Goal: Task Accomplishment & Management: Use online tool/utility

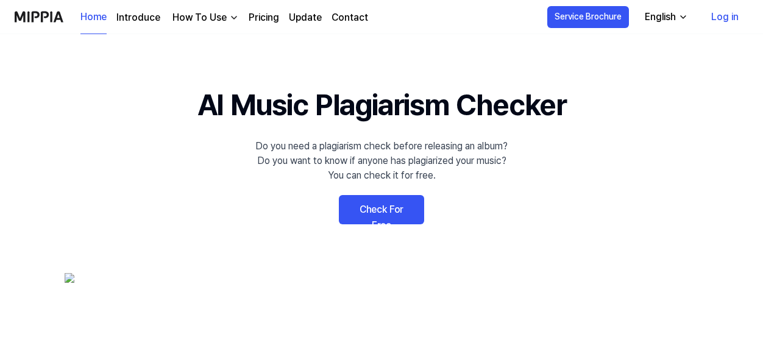
click at [383, 208] on link "Check For Free" at bounding box center [381, 209] width 85 height 29
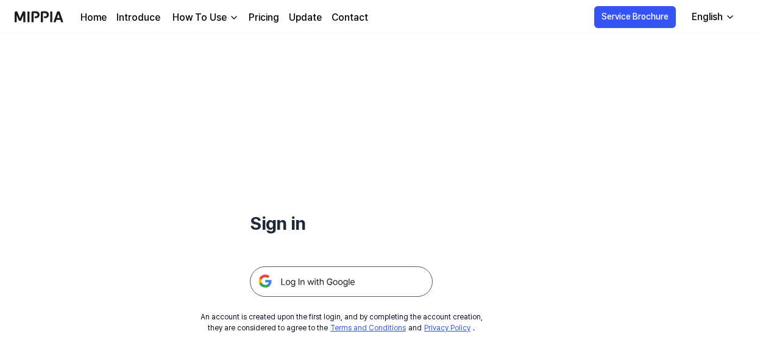
click at [323, 280] on img at bounding box center [341, 281] width 183 height 30
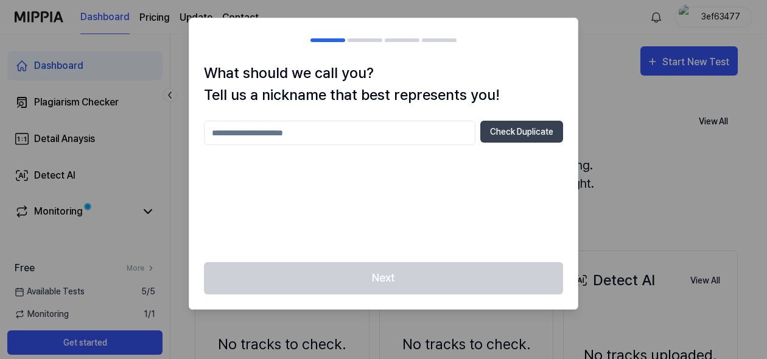
click at [286, 132] on input "text" at bounding box center [340, 133] width 272 height 24
type input "*"
click at [180, 107] on div at bounding box center [383, 179] width 767 height 359
click at [516, 130] on button "Check Duplicate" at bounding box center [522, 132] width 83 height 22
click at [293, 134] on input "text" at bounding box center [340, 133] width 272 height 24
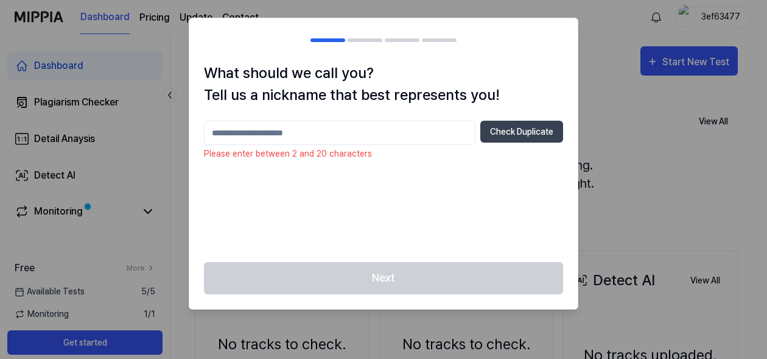
click at [177, 232] on div at bounding box center [383, 179] width 767 height 359
click at [72, 100] on div at bounding box center [383, 179] width 767 height 359
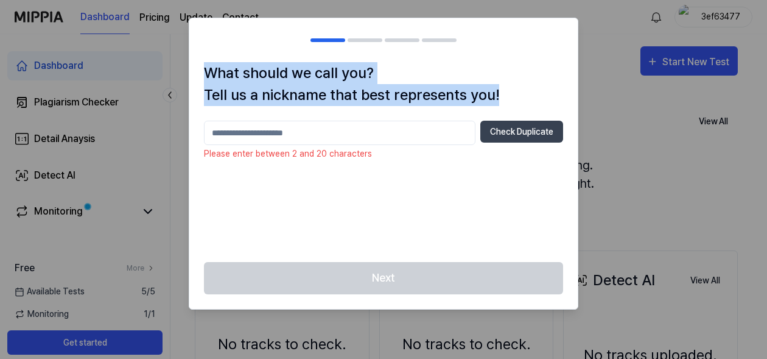
drag, startPoint x: 213, startPoint y: 75, endPoint x: 516, endPoint y: 94, distance: 303.9
click at [516, 94] on h1 "What should we call you? Tell us a nickname that best represents you!" at bounding box center [383, 84] width 359 height 44
copy h1 "What should we call you? Tell us a nickname that best represents you!"
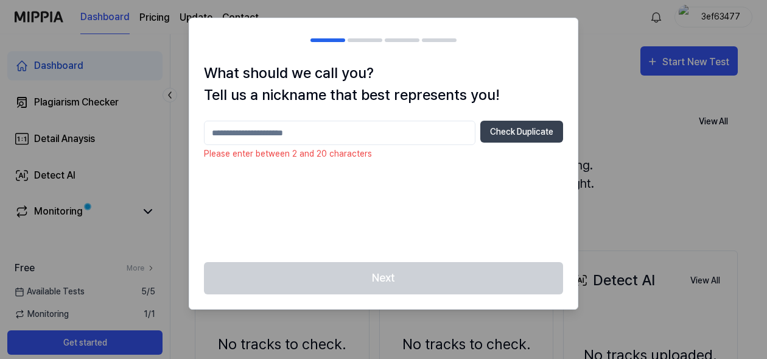
click at [370, 125] on input "text" at bounding box center [340, 133] width 272 height 24
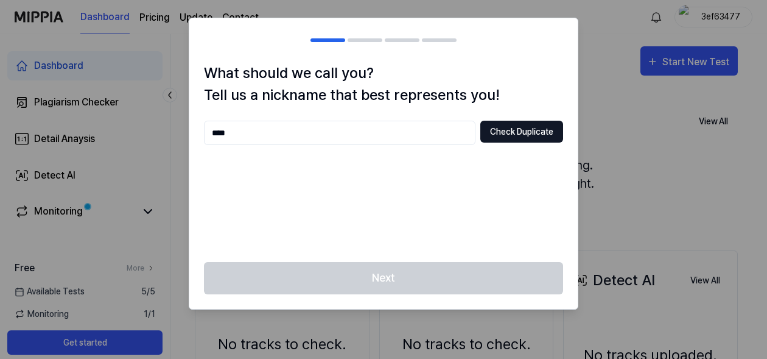
type input "****"
click at [524, 135] on button "Check Duplicate" at bounding box center [522, 132] width 83 height 22
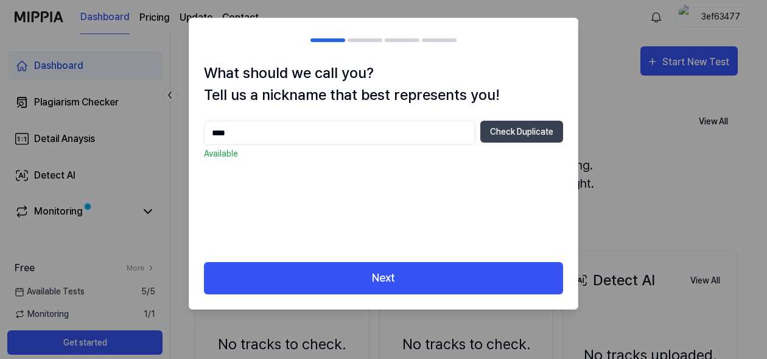
click at [242, 153] on p "Available" at bounding box center [383, 153] width 359 height 13
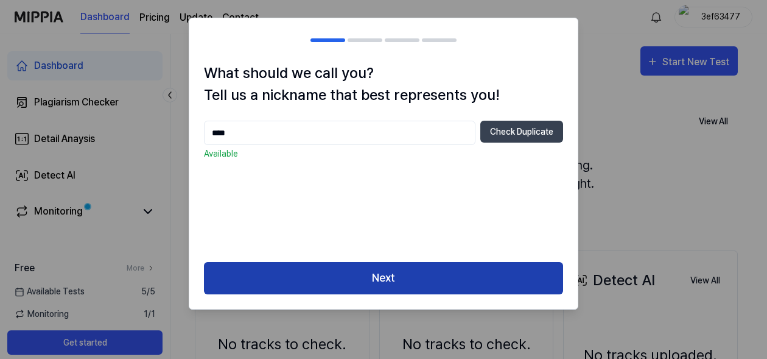
click at [381, 275] on button "Next" at bounding box center [383, 278] width 359 height 32
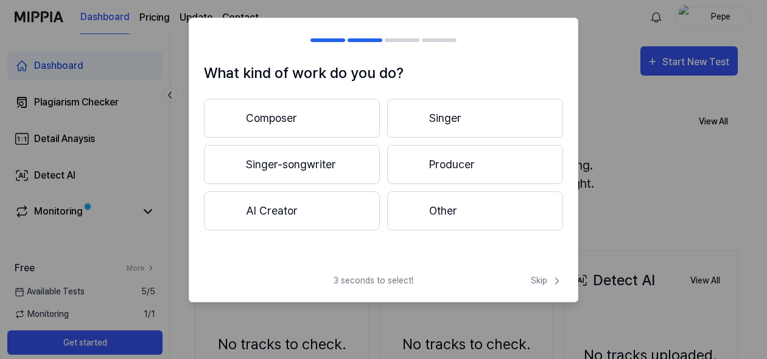
drag, startPoint x: 203, startPoint y: 71, endPoint x: 211, endPoint y: 71, distance: 7.3
click at [206, 71] on div "What kind of work do you do? Composer Singer Singer-songwriter Producer AI Crea…" at bounding box center [383, 163] width 389 height 202
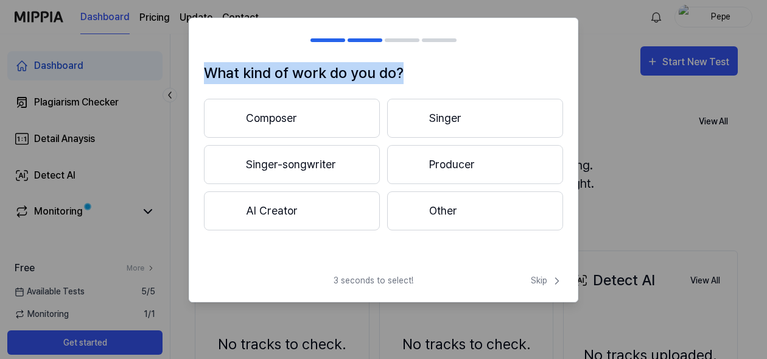
drag, startPoint x: 211, startPoint y: 71, endPoint x: 423, endPoint y: 68, distance: 212.6
click at [423, 68] on h1 "What kind of work do you do?" at bounding box center [383, 73] width 359 height 22
copy h1 "What kind of work do you do?"
click at [286, 116] on button "Composer" at bounding box center [292, 118] width 176 height 39
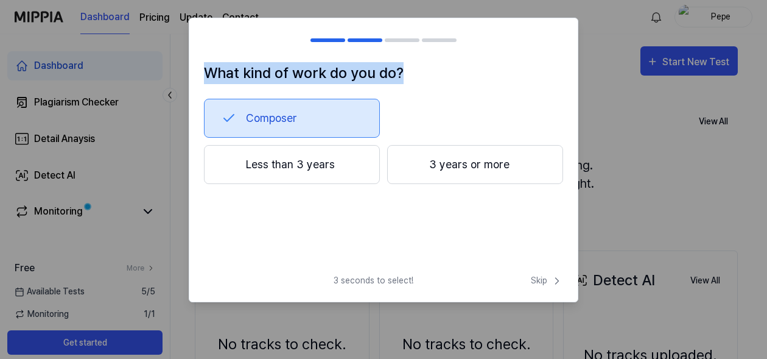
click at [287, 166] on button "Less than 3 years" at bounding box center [292, 164] width 176 height 39
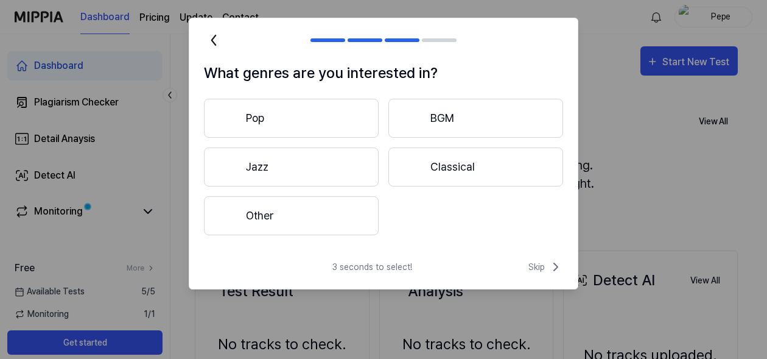
click at [260, 219] on button "Other" at bounding box center [291, 215] width 175 height 39
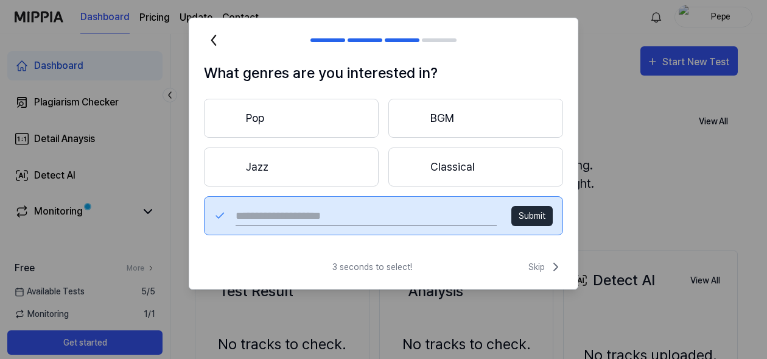
click at [341, 218] on input "text" at bounding box center [366, 215] width 261 height 19
click at [347, 216] on input "text" at bounding box center [366, 215] width 261 height 19
click at [252, 114] on button "Pop" at bounding box center [291, 118] width 175 height 39
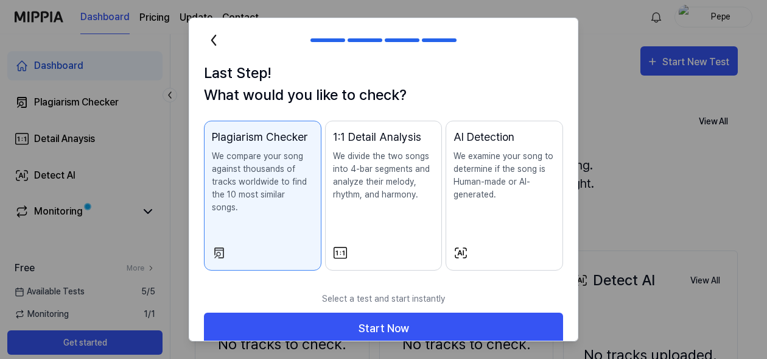
drag, startPoint x: 215, startPoint y: 151, endPoint x: 244, endPoint y: 167, distance: 33.0
click at [244, 167] on p "We compare your song against thousands of tracks worldwide to find the 10 most …" at bounding box center [263, 182] width 102 height 64
click at [272, 203] on div "Plagiarism Checker We compare your song against thousands of tracks worldwide t…" at bounding box center [263, 184] width 102 height 110
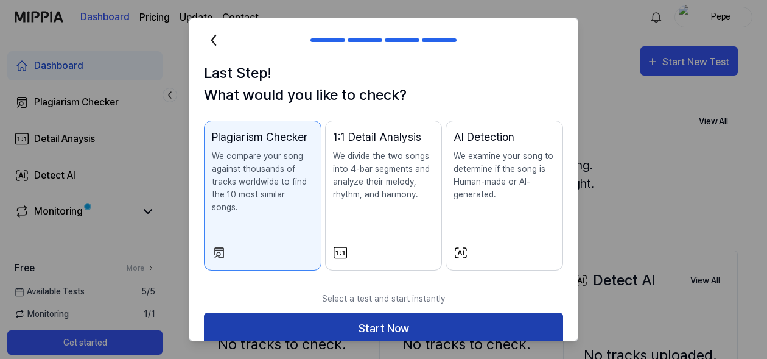
click at [366, 312] on button "Start Now" at bounding box center [383, 328] width 359 height 32
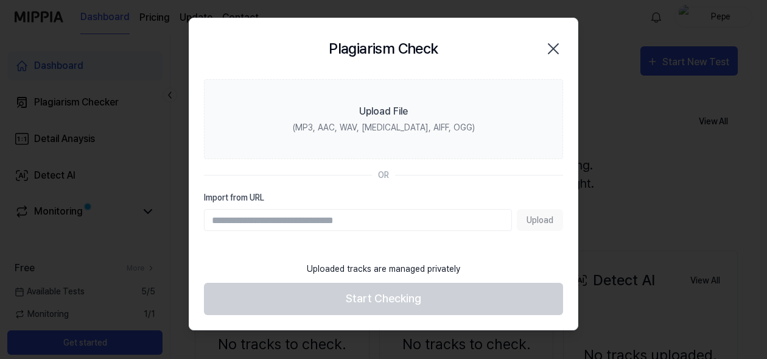
paste input "**********"
type input "**********"
click at [540, 220] on button "Upload" at bounding box center [540, 220] width 46 height 22
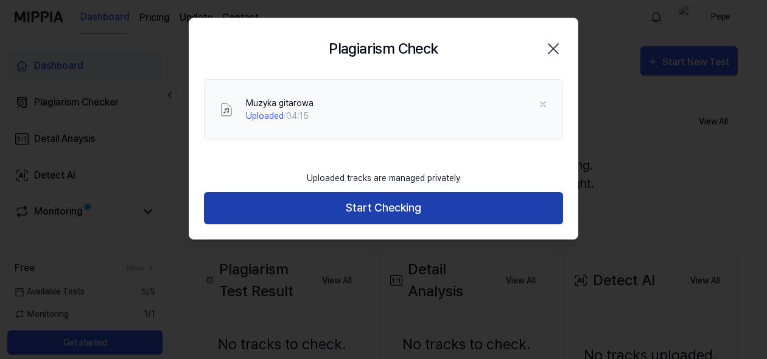
click at [365, 209] on button "Start Checking" at bounding box center [383, 208] width 359 height 32
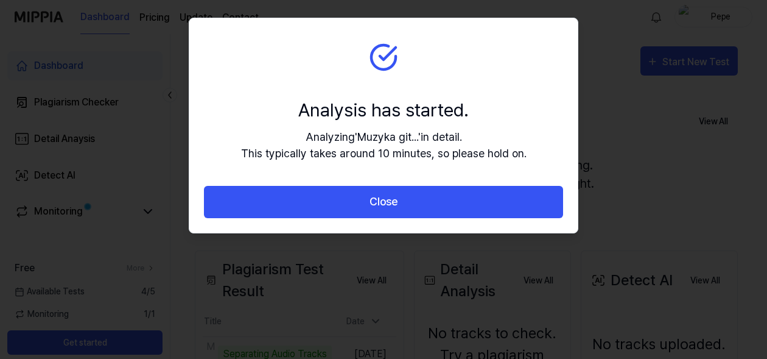
click at [308, 136] on div "Analyzing ' Muzyka git... ' in detail. This typically takes around 10 minutes, …" at bounding box center [384, 145] width 286 height 33
drag, startPoint x: 373, startPoint y: 147, endPoint x: 437, endPoint y: 147, distance: 64.6
click at [437, 147] on div "Analyzing ' Muzyka git... ' in detail. This typically takes around 10 minutes, …" at bounding box center [384, 145] width 286 height 33
click at [327, 138] on div "Analyzing ' Muzyka git... ' in detail. This typically takes around 10 minutes, …" at bounding box center [384, 145] width 286 height 33
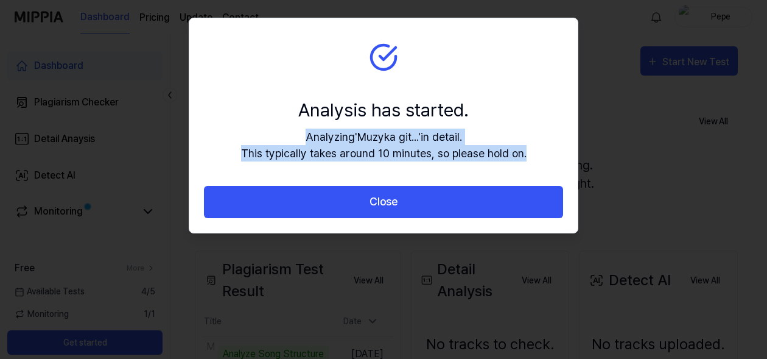
drag, startPoint x: 304, startPoint y: 133, endPoint x: 531, endPoint y: 157, distance: 228.5
click at [531, 157] on section "Analysis has started. Analyzing ' Muzyka git... ' in detail. This typically tak…" at bounding box center [383, 101] width 389 height 167
copy div "Analyzing ' Muzyka git... ' in detail. This typically takes around 10 minutes, …"
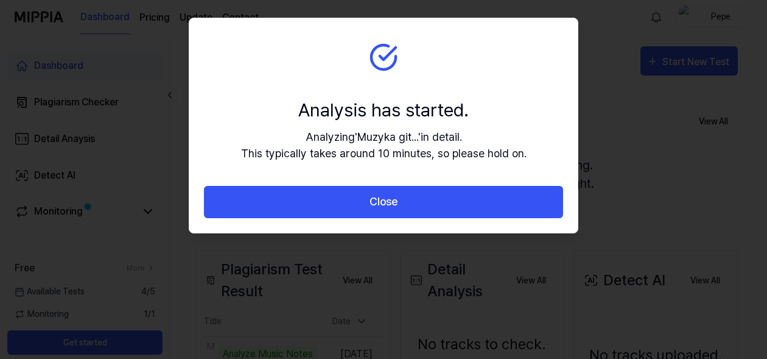
drag, startPoint x: 453, startPoint y: 99, endPoint x: 461, endPoint y: 90, distance: 12.1
click at [454, 98] on div "Analysis has started." at bounding box center [384, 109] width 286 height 27
click at [721, 257] on div at bounding box center [383, 179] width 767 height 359
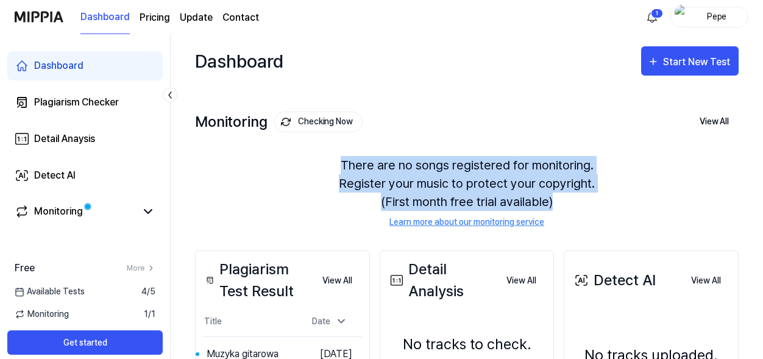
drag, startPoint x: 345, startPoint y: 163, endPoint x: 557, endPoint y: 200, distance: 215.8
click at [559, 200] on div "There are no songs registered for monitoring. Register your music to protect yo…" at bounding box center [466, 192] width 543 height 102
copy div "There are no songs registered for monitoring. Register your music to protect yo…"
click at [542, 197] on div "There are no songs registered for monitoring. Register your music to protect yo…" at bounding box center [466, 192] width 543 height 102
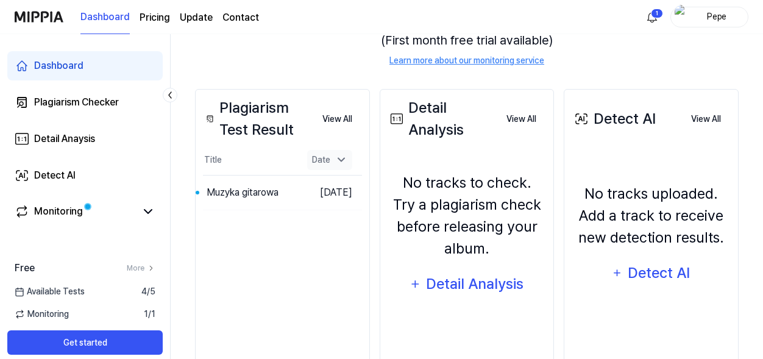
scroll to position [183, 0]
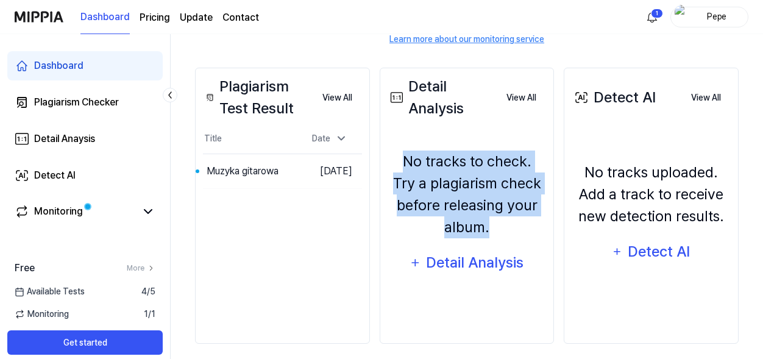
drag, startPoint x: 408, startPoint y: 157, endPoint x: 506, endPoint y: 211, distance: 112.3
click at [509, 223] on div "No tracks to check. Try a plagiarism check before releasing your album." at bounding box center [466, 194] width 159 height 88
copy div "No tracks to check. Try a plagiarism check before releasing your album."
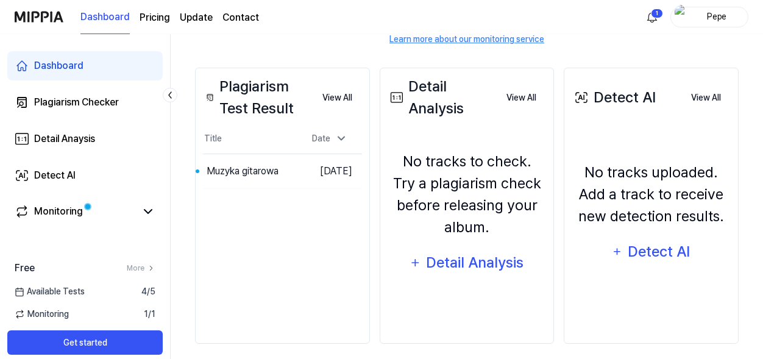
drag, startPoint x: 286, startPoint y: 358, endPoint x: 280, endPoint y: 335, distance: 23.3
click at [280, 335] on div "Plagiarism Test Result View All Plagiarism Test Result Title Date Muzyka gitaro…" at bounding box center [282, 206] width 175 height 276
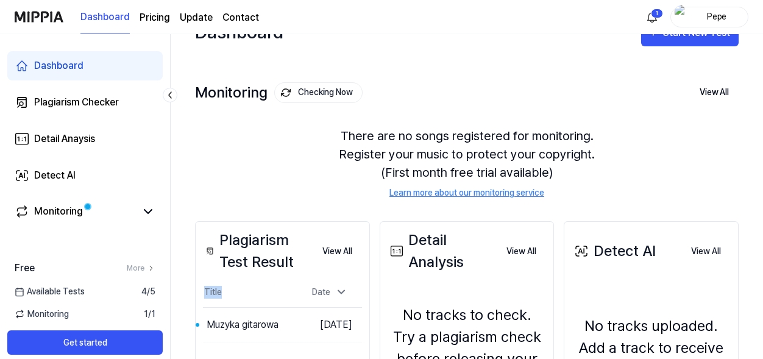
scroll to position [0, 0]
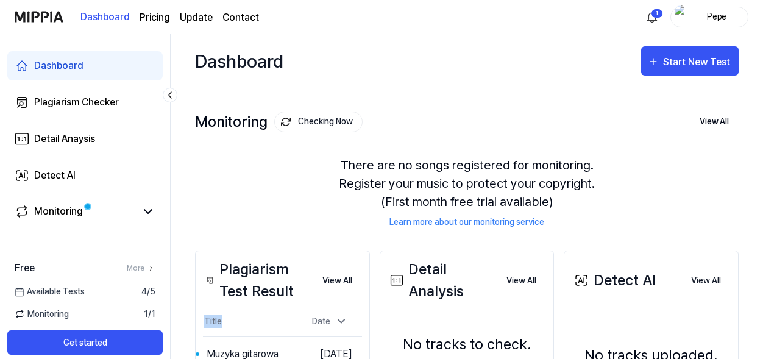
click at [502, 224] on link "Learn more about our monitoring service" at bounding box center [466, 222] width 155 height 13
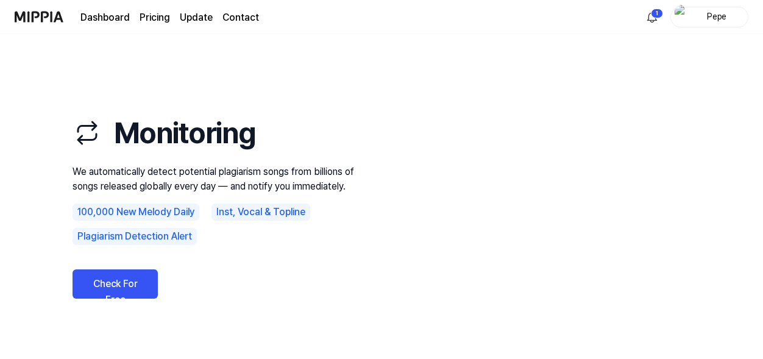
click at [107, 284] on link "Check For Free" at bounding box center [114, 283] width 85 height 29
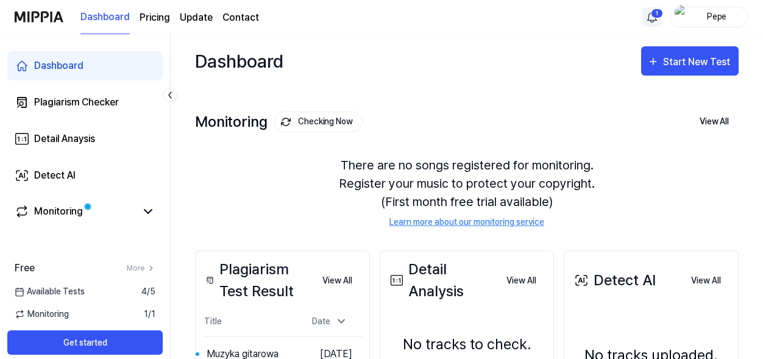
click at [653, 16] on html "Dashboard Pricing Update Contact 1 Pepe Dashboard Plagiarism Checker Detail Ana…" at bounding box center [381, 179] width 763 height 359
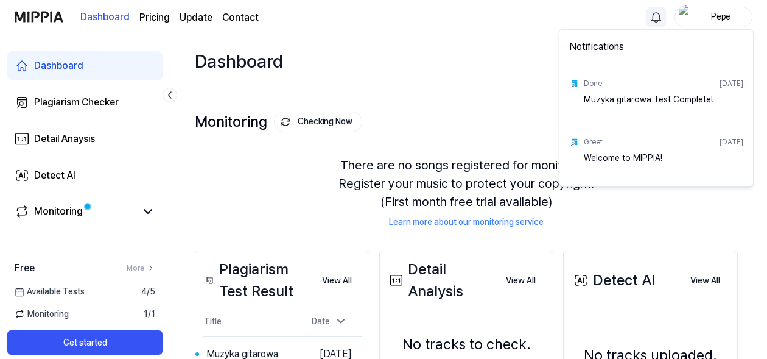
click at [633, 100] on div "Muzyka gitarowa Test Complete!" at bounding box center [664, 105] width 160 height 24
click at [521, 140] on html "Dashboard Pricing Update Contact Pepe Dashboard Plagiarism Checker Detail Anays…" at bounding box center [383, 179] width 767 height 359
click at [521, 140] on div "Monitoring Checking Now View All Monitoring There are no songs registered for m…" at bounding box center [466, 157] width 543 height 138
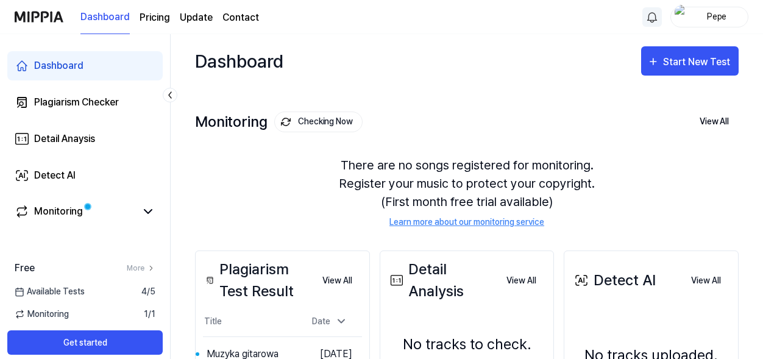
click at [465, 138] on div "Monitoring Checking Now View All Monitoring There are no songs registered for m…" at bounding box center [466, 157] width 543 height 138
click at [675, 58] on div "Start New Test" at bounding box center [697, 62] width 69 height 16
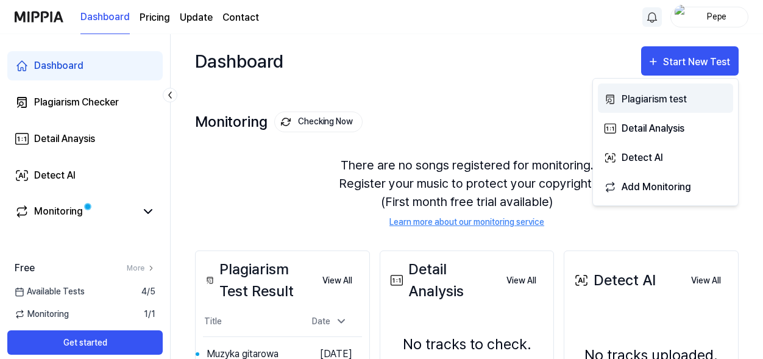
click at [653, 98] on div "Plagiarism test" at bounding box center [674, 99] width 106 height 16
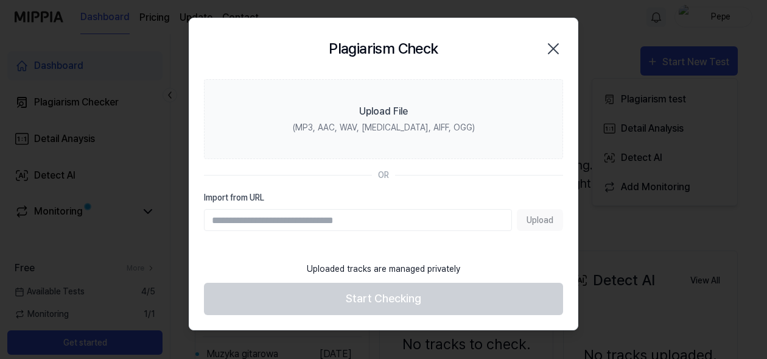
paste input "**********"
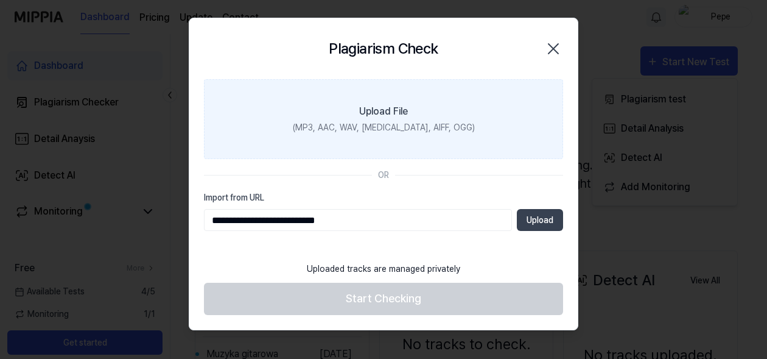
click at [349, 90] on label "Upload File (MP3, AAC, WAV, FLAC, AIFF, OGG)" at bounding box center [383, 119] width 359 height 80
click at [0, 0] on input "Upload File (MP3, AAC, WAV, FLAC, AIFF, OGG)" at bounding box center [0, 0] width 0 height 0
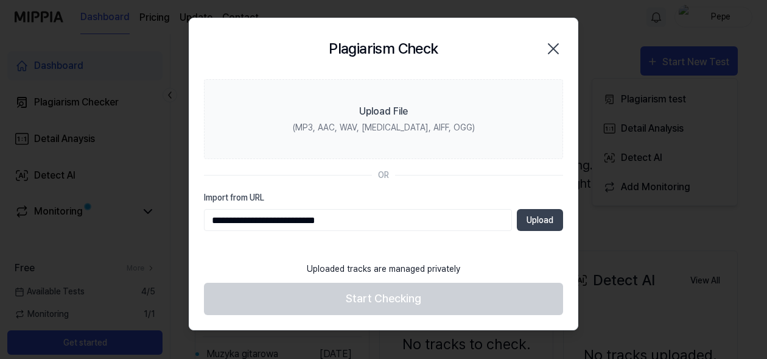
click at [348, 222] on input "**********" at bounding box center [358, 220] width 308 height 22
type input "*"
paste input "**********"
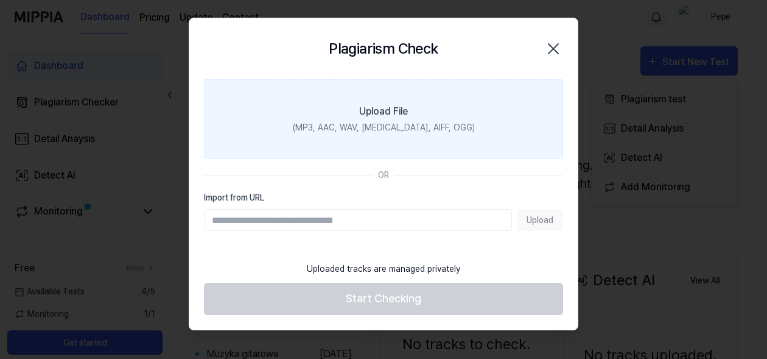
type input "**********"
click at [269, 84] on label "Upload File (MP3, AAC, WAV, FLAC, AIFF, OGG)" at bounding box center [383, 119] width 359 height 80
click at [0, 0] on input "Upload File (MP3, AAC, WAV, FLAC, AIFF, OGG)" at bounding box center [0, 0] width 0 height 0
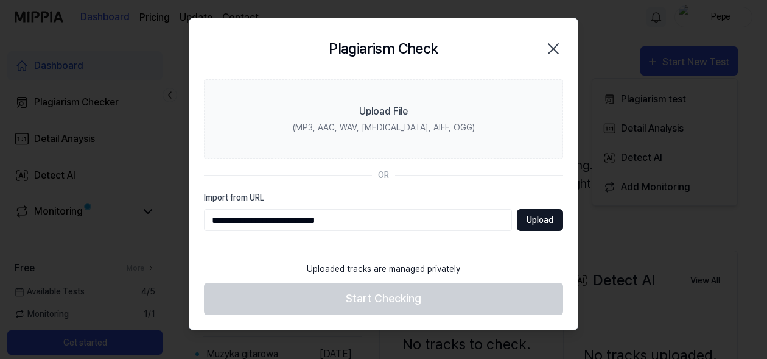
click at [535, 219] on button "Upload" at bounding box center [540, 220] width 46 height 22
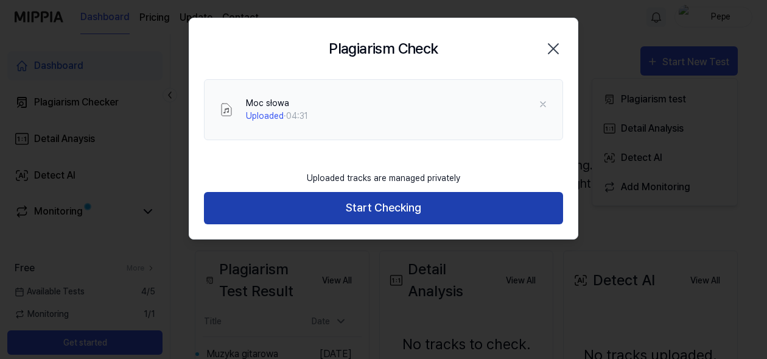
click at [403, 208] on button "Start Checking" at bounding box center [383, 208] width 359 height 32
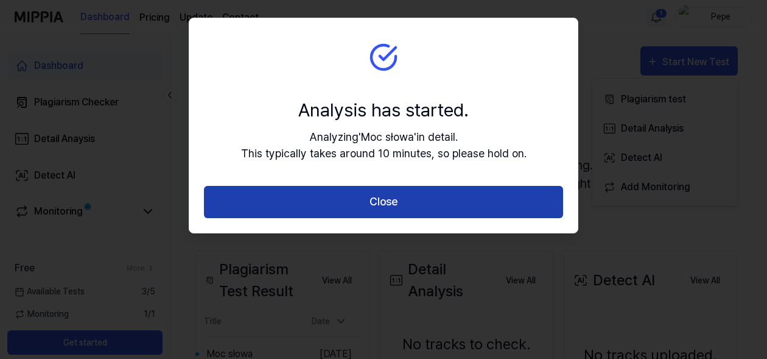
click at [390, 199] on button "Close" at bounding box center [383, 202] width 359 height 32
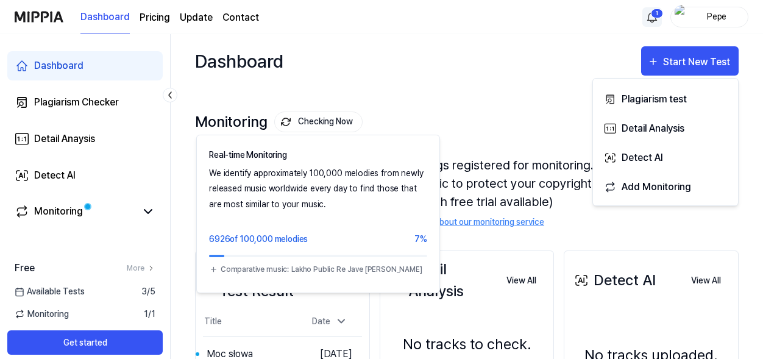
click at [324, 119] on button "Checking Now" at bounding box center [318, 121] width 88 height 21
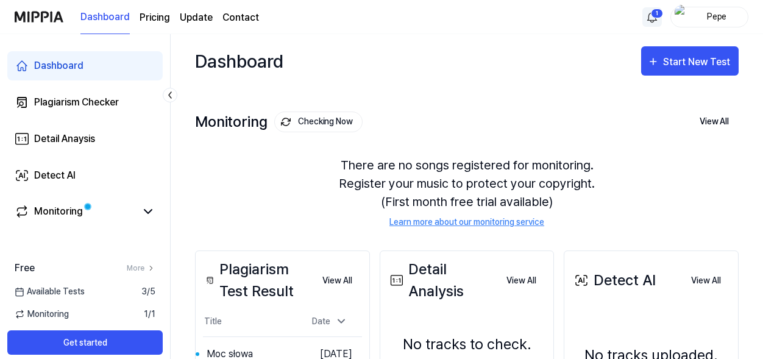
click at [650, 18] on html "Dashboard Pricing Update Contact 1 Pepe Dashboard Plagiarism Checker Detail Ana…" at bounding box center [381, 179] width 763 height 359
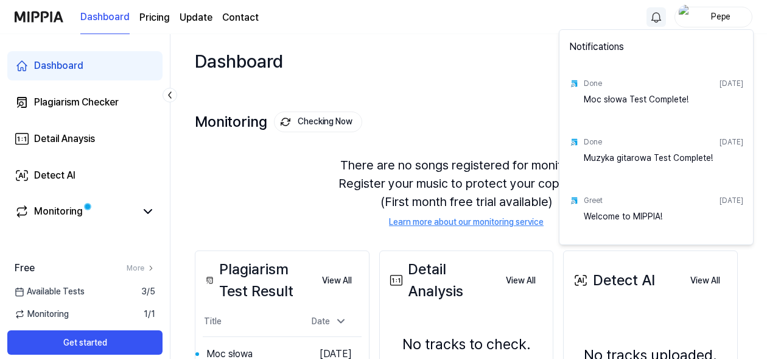
click at [608, 100] on div "Moc słowa Test Complete!" at bounding box center [664, 105] width 160 height 24
click at [448, 133] on html "Dashboard Pricing Update Contact Pepe Dashboard Plagiarism Checker Detail Anays…" at bounding box center [383, 179] width 767 height 359
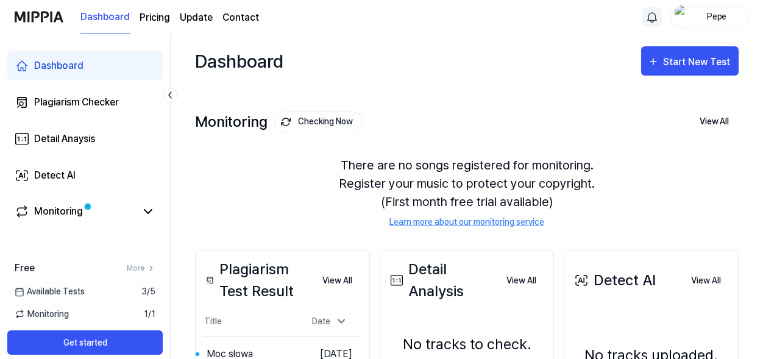
click at [454, 222] on link "Learn more about our monitoring service" at bounding box center [466, 222] width 155 height 13
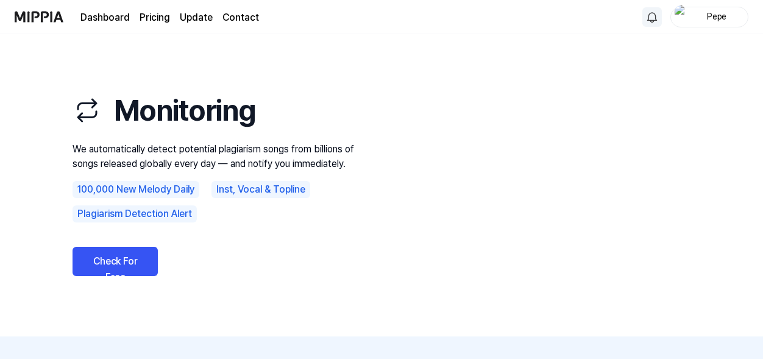
scroll to position [61, 0]
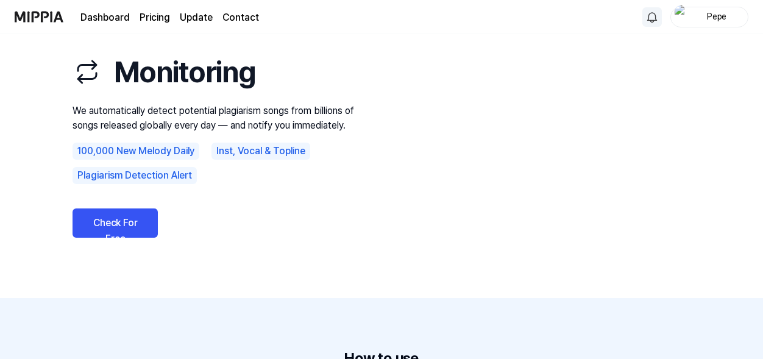
click at [116, 226] on link "Check For Free" at bounding box center [114, 222] width 85 height 29
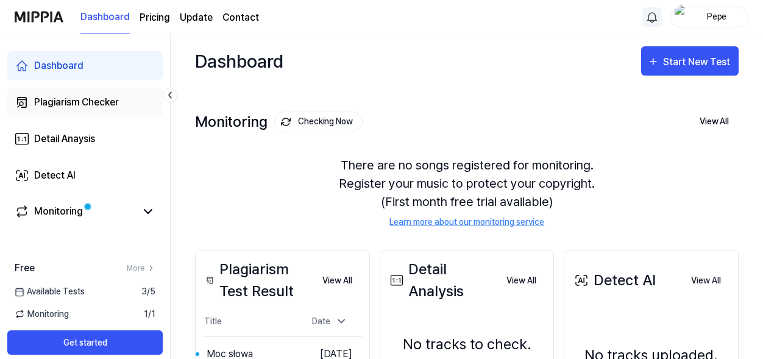
click at [107, 99] on div "Plagiarism Checker" at bounding box center [76, 102] width 85 height 15
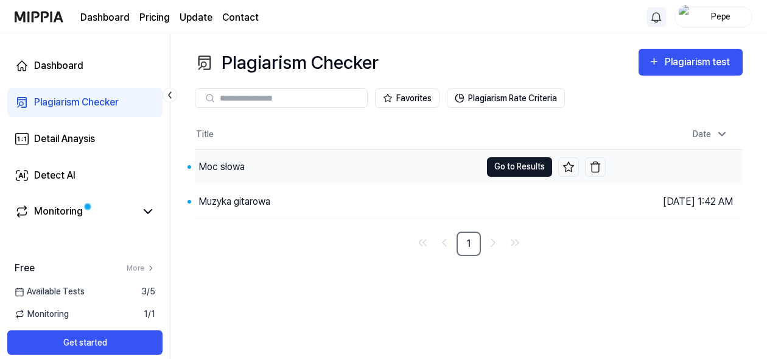
click at [510, 167] on button "Go to Results" at bounding box center [519, 166] width 65 height 19
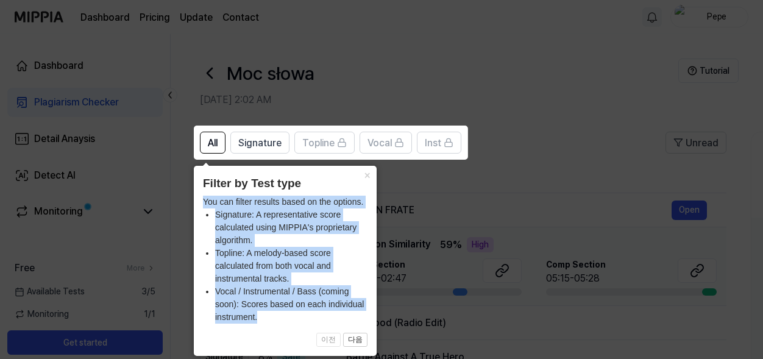
drag, startPoint x: 205, startPoint y: 200, endPoint x: 264, endPoint y: 323, distance: 136.5
click at [264, 323] on div "You can filter results based on the options. Signature: A representative score …" at bounding box center [285, 260] width 164 height 128
copy div "You can filter results based on the options. Signature: A representative score …"
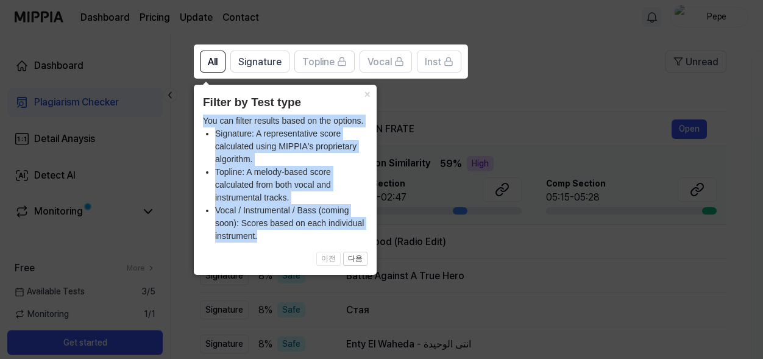
scroll to position [61, 0]
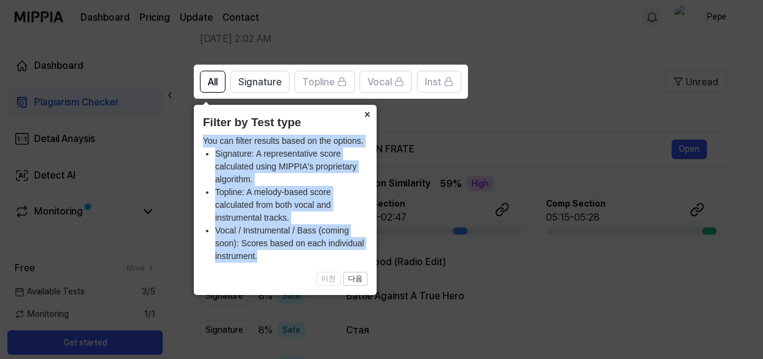
click at [364, 114] on button "×" at bounding box center [366, 113] width 19 height 17
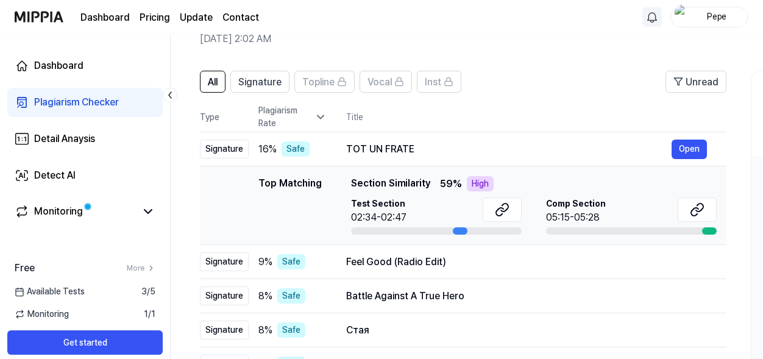
click at [364, 114] on th "Title" at bounding box center [536, 116] width 380 height 29
drag, startPoint x: 459, startPoint y: 233, endPoint x: 467, endPoint y: 234, distance: 7.9
click at [467, 234] on div at bounding box center [436, 230] width 171 height 7
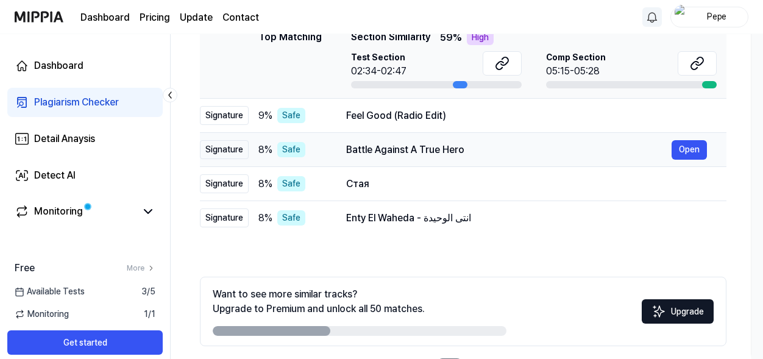
scroll to position [133, 0]
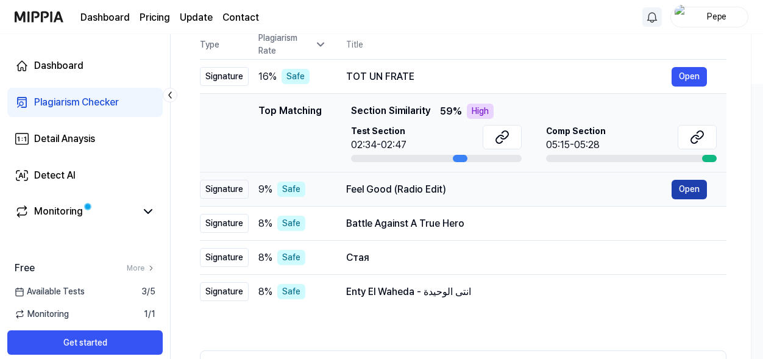
click at [687, 191] on button "Open" at bounding box center [688, 189] width 35 height 19
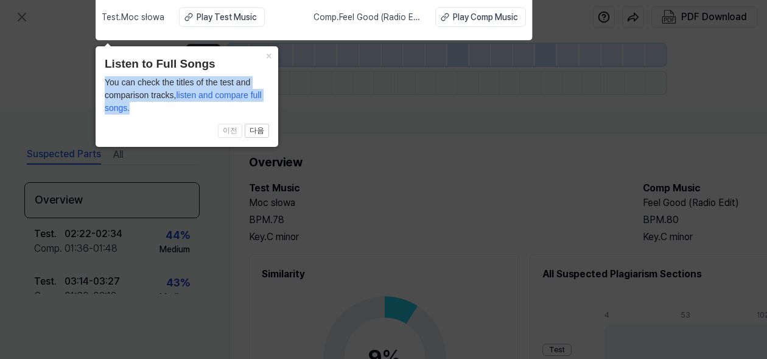
drag, startPoint x: 106, startPoint y: 76, endPoint x: 138, endPoint y: 105, distance: 44.0
click at [138, 105] on div "You can check the titles of the test and comparison tracks, listen and compare …" at bounding box center [187, 95] width 164 height 38
copy div "You can check the titles of the test and comparison tracks, listen and compare …"
click at [161, 98] on div "You can check the titles of the test and comparison tracks, listen and compare …" at bounding box center [187, 95] width 164 height 38
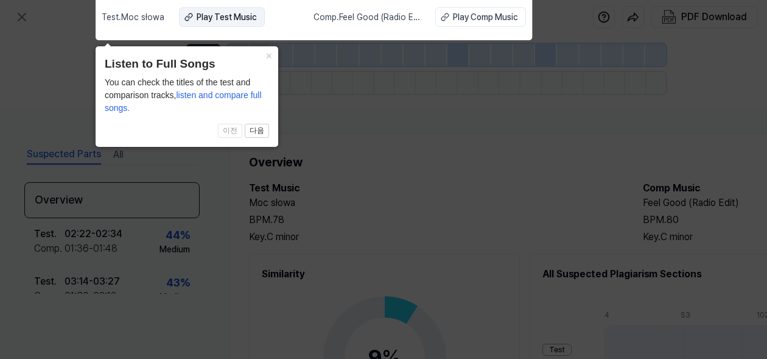
click at [228, 18] on div "Play Test Music" at bounding box center [227, 17] width 60 height 13
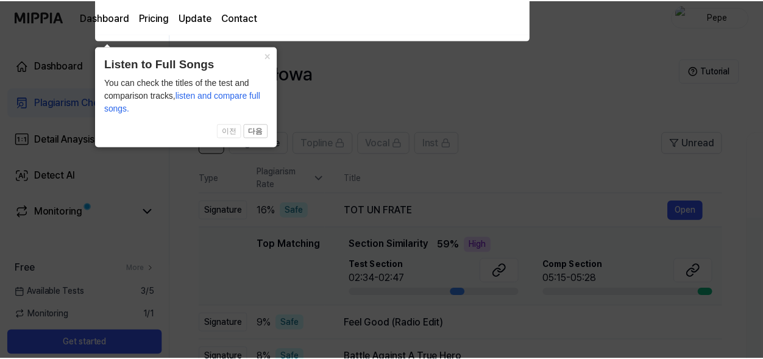
scroll to position [133, 0]
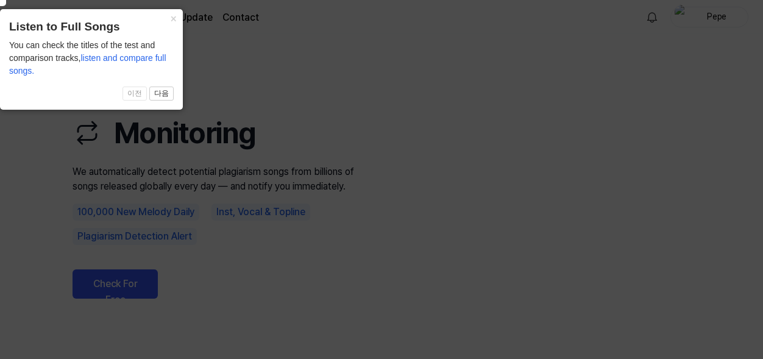
scroll to position [61, 0]
click at [172, 19] on button "×" at bounding box center [172, 17] width 19 height 17
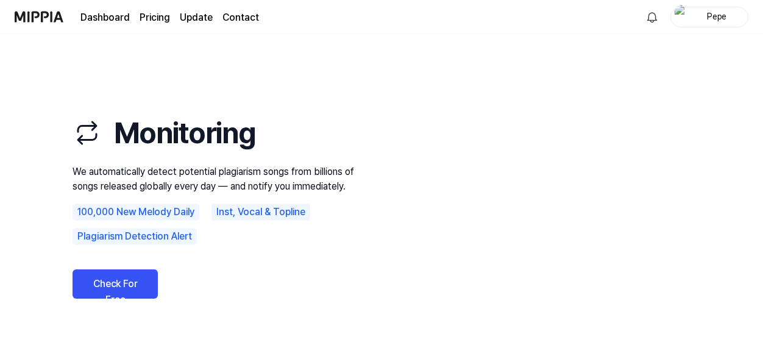
scroll to position [61, 0]
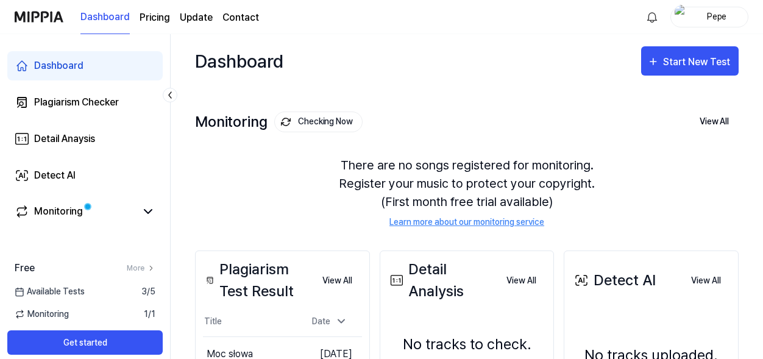
click at [717, 13] on div "Pepe" at bounding box center [717, 16] width 48 height 13
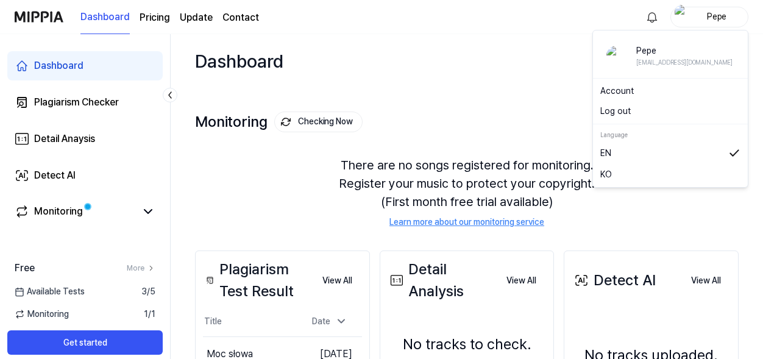
click at [686, 16] on img "button" at bounding box center [681, 17] width 15 height 24
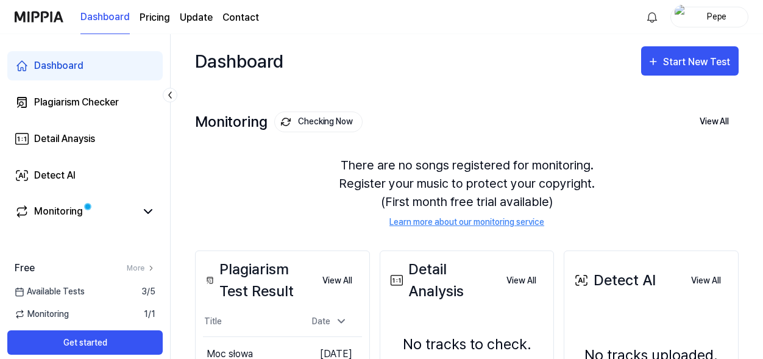
click at [686, 16] on img "button" at bounding box center [681, 17] width 15 height 24
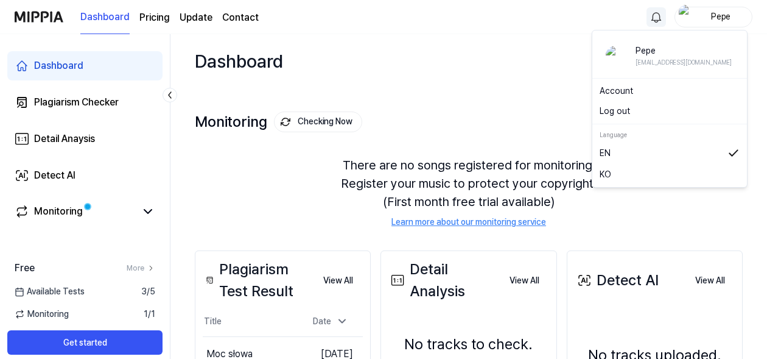
click at [654, 17] on html "Dashboard Pricing Update Contact Pepe Dashboard Plagiarism Checker Detail Anays…" at bounding box center [383, 179] width 767 height 359
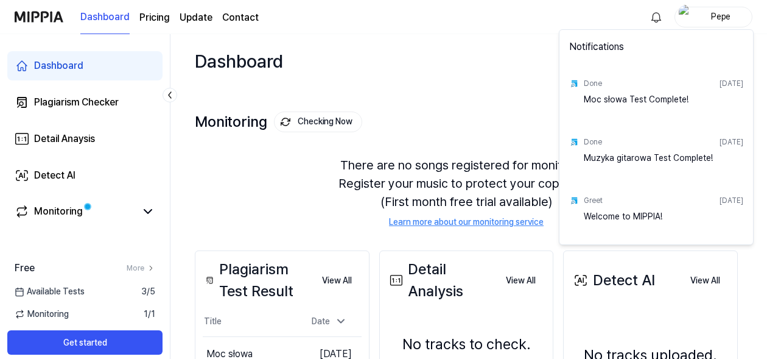
click at [722, 158] on div "Muzyka gitarowa Test Complete!" at bounding box center [664, 164] width 160 height 24
click at [696, 158] on div "Muzyka gitarowa Test Complete!" at bounding box center [664, 164] width 160 height 24
click at [575, 142] on img at bounding box center [574, 142] width 10 height 10
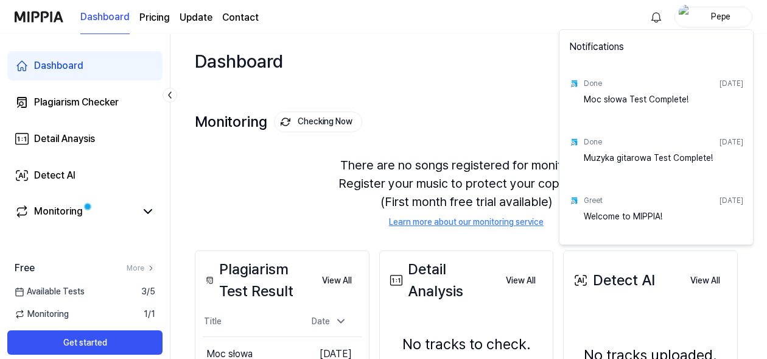
click at [720, 138] on div "Aug 11, 2025" at bounding box center [732, 141] width 24 height 11
click at [714, 160] on div "Muzyka gitarowa Test Complete!" at bounding box center [664, 164] width 160 height 24
click at [339, 121] on html "Dashboard Pricing Update Contact Pepe Dashboard Plagiarism Checker Detail Anays…" at bounding box center [383, 179] width 767 height 359
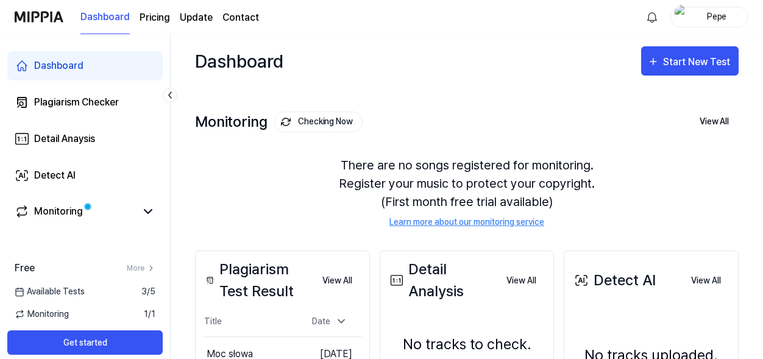
click at [720, 19] on div "Pepe" at bounding box center [717, 16] width 48 height 13
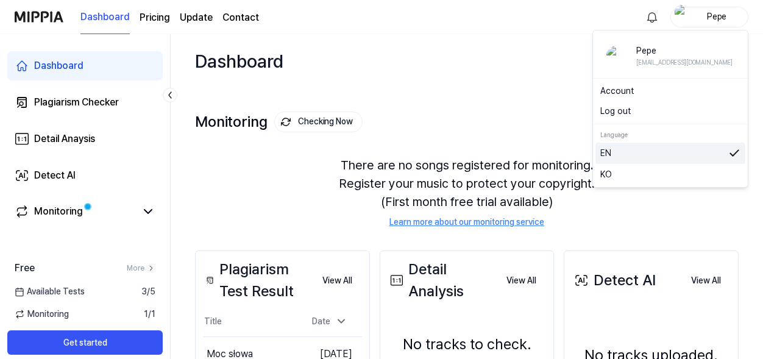
click at [730, 152] on img at bounding box center [734, 152] width 12 height 13
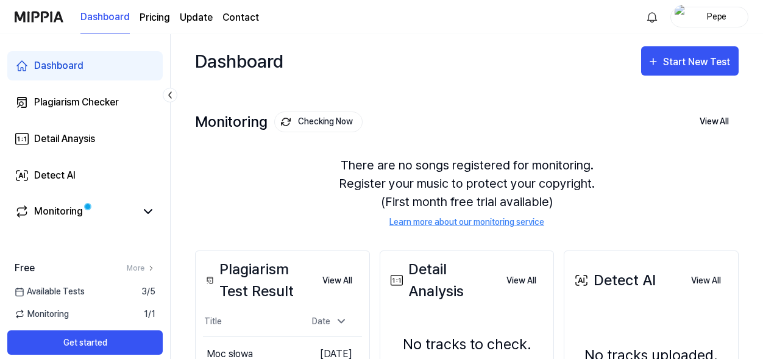
click at [652, 27] on div "Dashboard Pricing Update Contact Pepe" at bounding box center [381, 16] width 733 height 33
click at [649, 18] on html "Dashboard Pricing Update Contact Pepe Dashboard Plagiarism Checker Detail Anays…" at bounding box center [381, 179] width 763 height 359
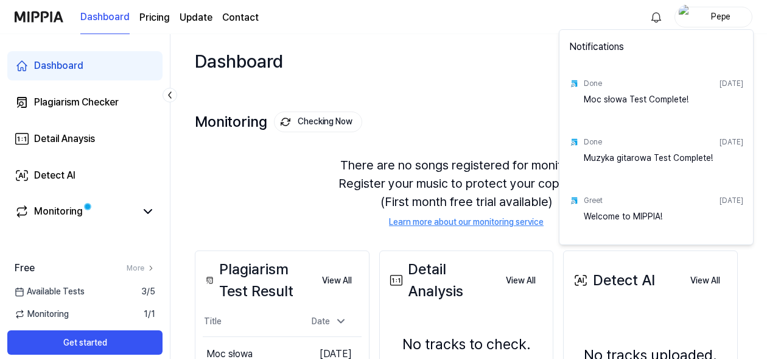
click at [618, 95] on div "Moc słowa Test Complete!" at bounding box center [664, 105] width 160 height 24
click at [597, 102] on div "Moc słowa Test Complete!" at bounding box center [664, 105] width 160 height 24
click at [575, 85] on img at bounding box center [574, 84] width 10 height 10
click at [419, 86] on html "Dashboard Pricing Update Contact Pepe Dashboard Plagiarism Checker Detail Anays…" at bounding box center [383, 179] width 767 height 359
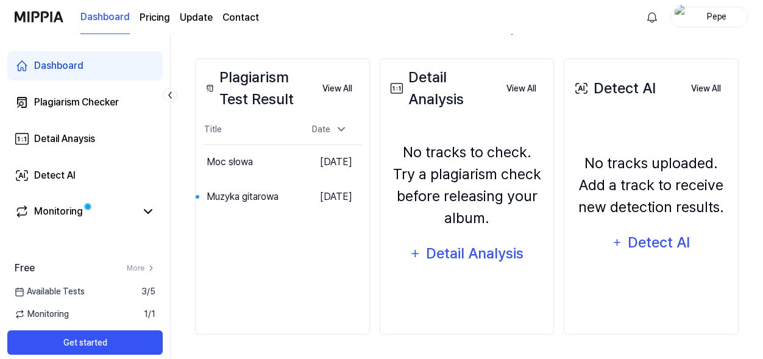
scroll to position [9, 0]
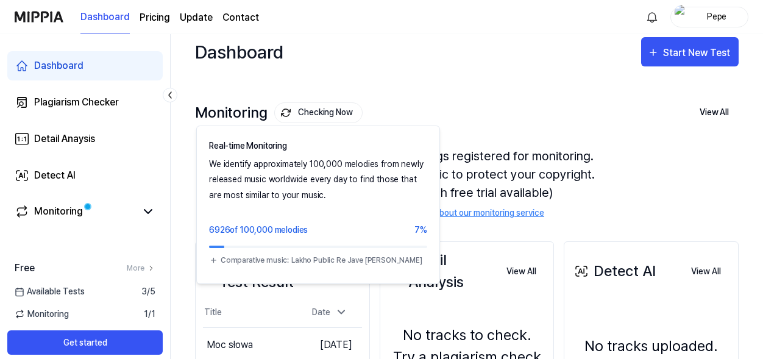
click at [311, 113] on button "Checking Now" at bounding box center [318, 112] width 88 height 21
click at [283, 110] on img at bounding box center [286, 113] width 10 height 10
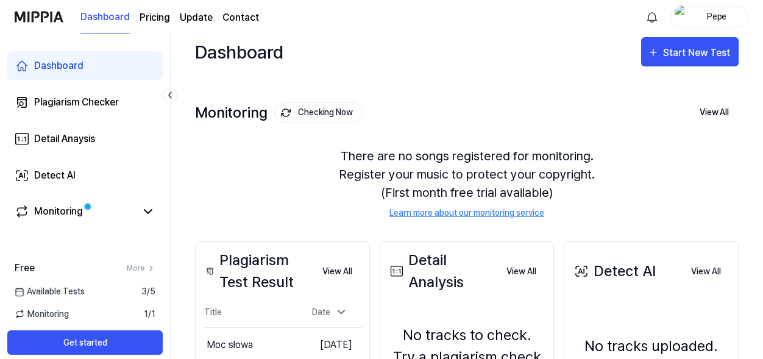
click at [309, 108] on button "Checking Now" at bounding box center [318, 112] width 88 height 21
click at [311, 110] on button "Checking Now" at bounding box center [318, 112] width 88 height 21
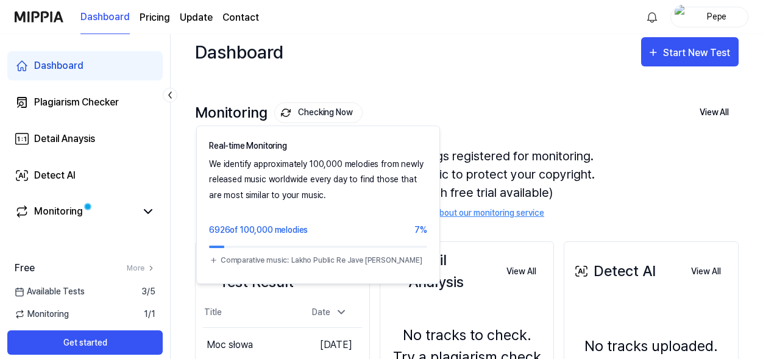
click at [311, 110] on button "Checking Now" at bounding box center [318, 112] width 88 height 21
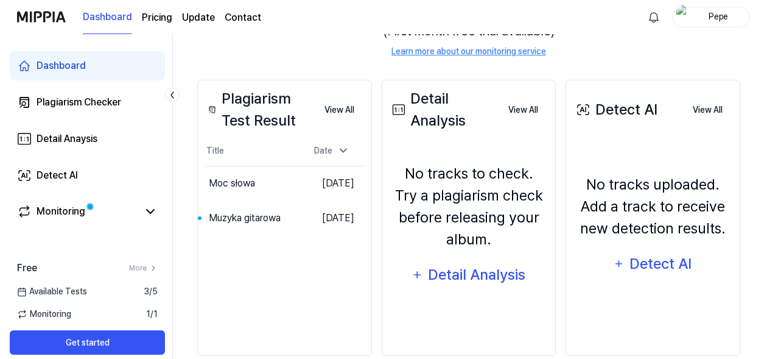
scroll to position [192, 0]
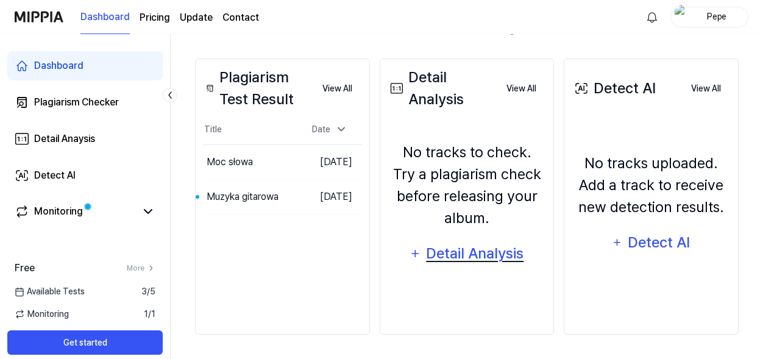
click at [476, 248] on div "Detail Analysis" at bounding box center [474, 253] width 99 height 23
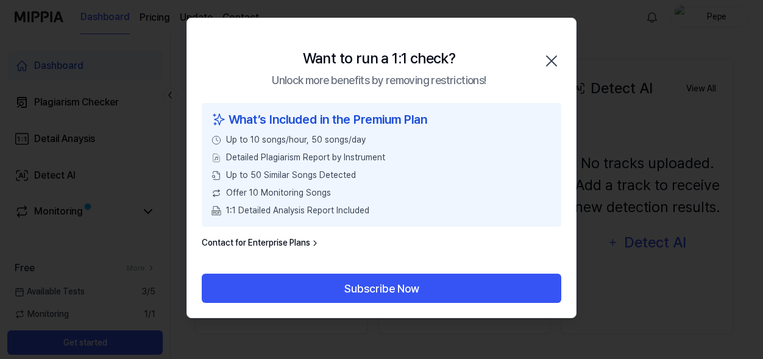
click at [476, 248] on div at bounding box center [381, 179] width 763 height 359
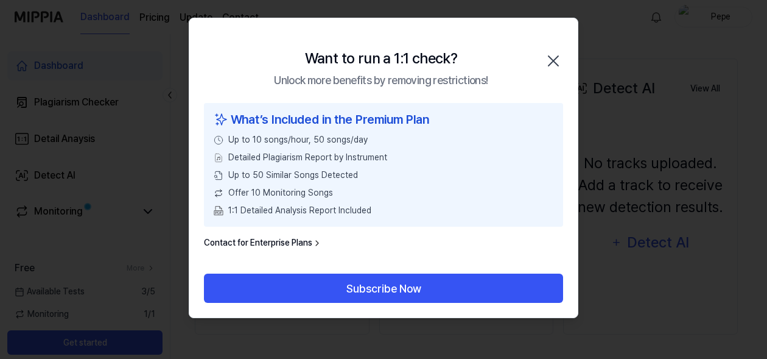
click at [554, 60] on icon "button" at bounding box center [554, 61] width 10 height 10
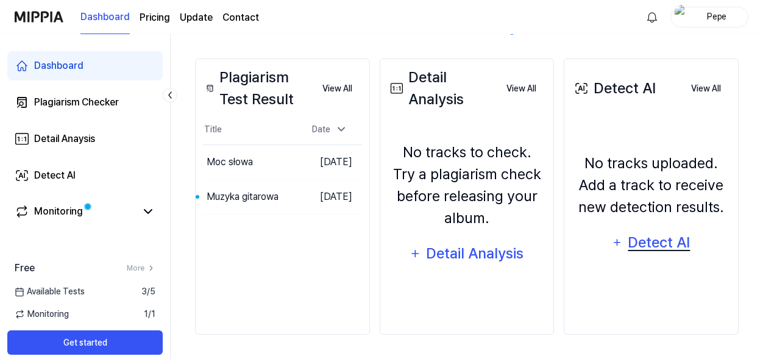
click at [648, 242] on div "Detect AI" at bounding box center [658, 242] width 65 height 23
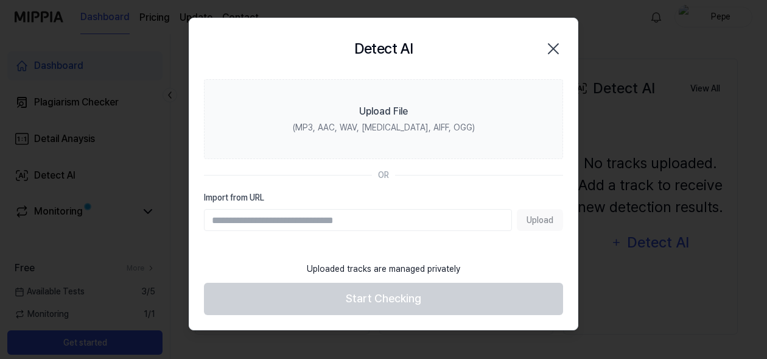
click at [539, 220] on div "Upload" at bounding box center [383, 220] width 359 height 22
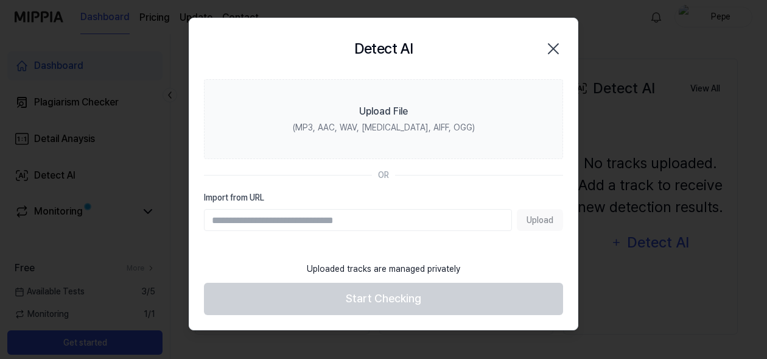
click at [361, 225] on input "Import from URL" at bounding box center [358, 220] width 308 height 22
type input "**********"
click at [534, 218] on button "Upload" at bounding box center [540, 220] width 46 height 22
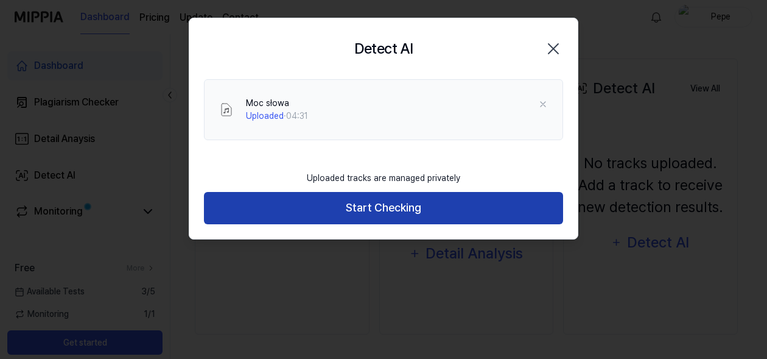
click at [390, 205] on button "Start Checking" at bounding box center [383, 208] width 359 height 32
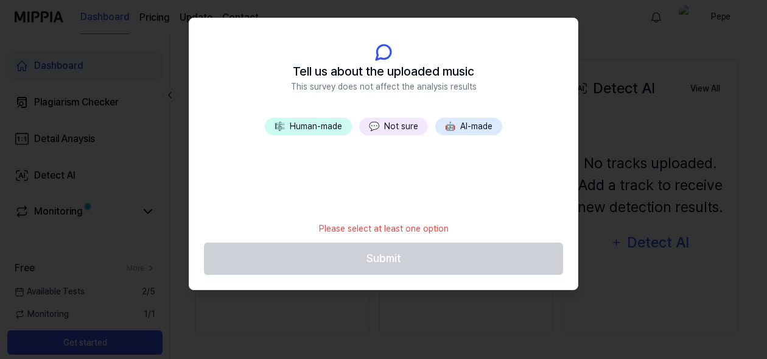
click at [466, 124] on button "🤖 AI-made" at bounding box center [468, 127] width 67 height 18
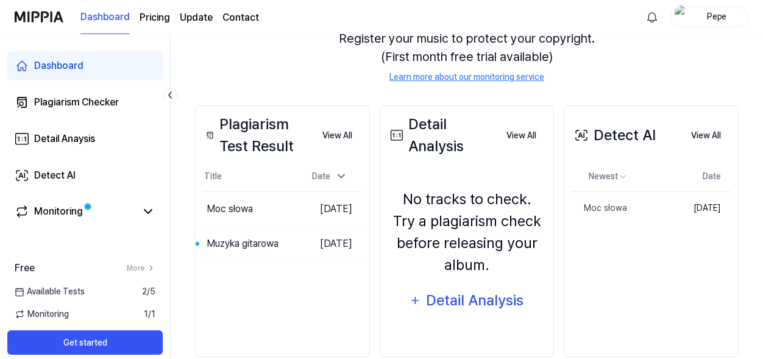
scroll to position [167, 0]
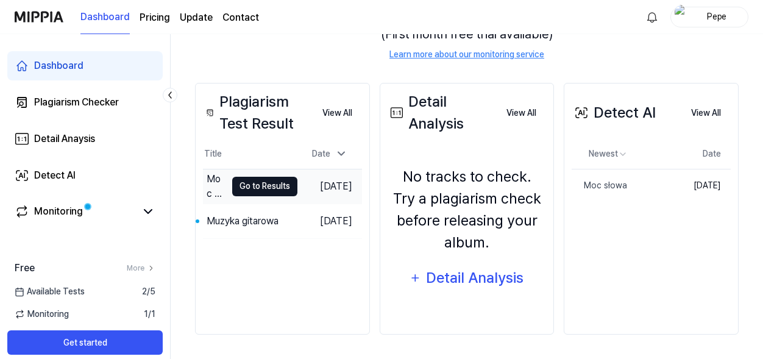
click at [243, 185] on button "Go to Results" at bounding box center [264, 186] width 65 height 19
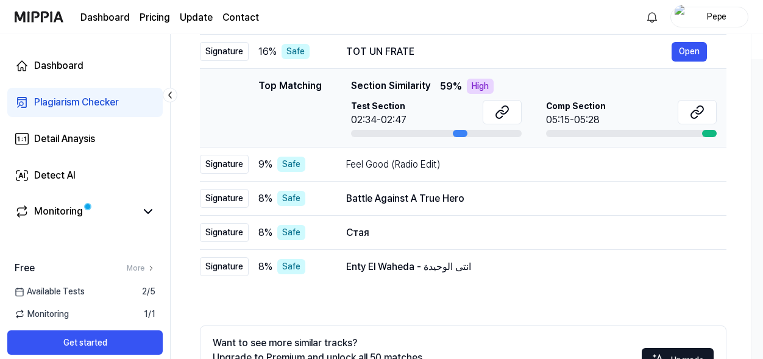
scroll to position [194, 0]
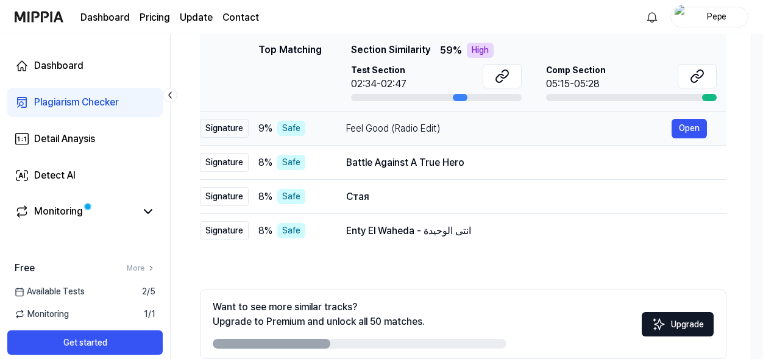
drag, startPoint x: 206, startPoint y: 121, endPoint x: 246, endPoint y: 140, distance: 43.9
click at [258, 147] on tbody "Signature 16 % Safe TOT UN FRATE Open Top Matching Top Matching Section Similar…" at bounding box center [463, 123] width 526 height 249
drag, startPoint x: 206, startPoint y: 127, endPoint x: 317, endPoint y: 130, distance: 110.3
click at [317, 130] on tr "Signature 9 % Safe Feel Good (Radio Edit) Open" at bounding box center [463, 128] width 526 height 34
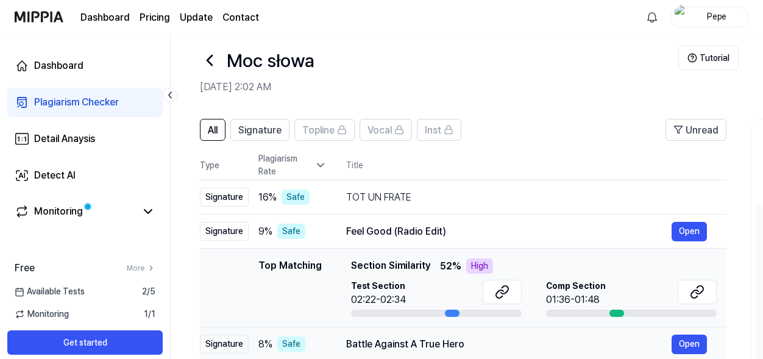
scroll to position [12, 0]
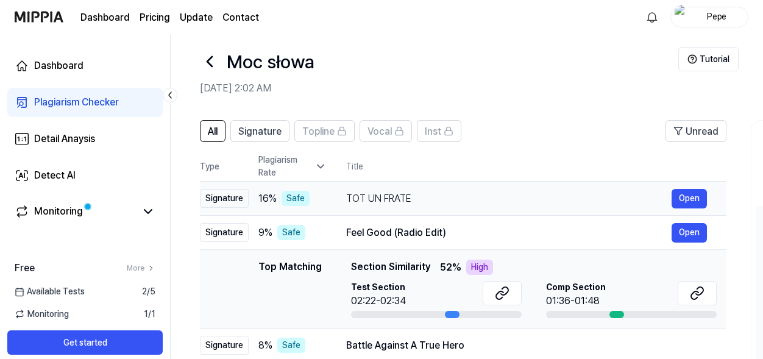
drag, startPoint x: 217, startPoint y: 199, endPoint x: 244, endPoint y: 199, distance: 26.8
click at [244, 199] on div "Signature" at bounding box center [224, 198] width 49 height 19
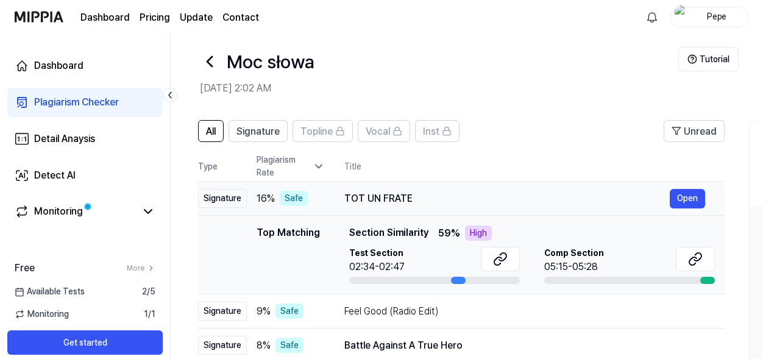
scroll to position [0, 1]
click at [408, 197] on div "TOT UN FRATE" at bounding box center [507, 198] width 325 height 15
click at [685, 197] on button "Open" at bounding box center [687, 198] width 35 height 19
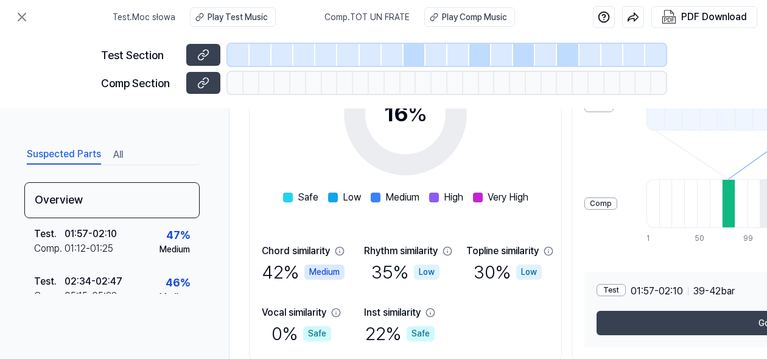
scroll to position [294, 0]
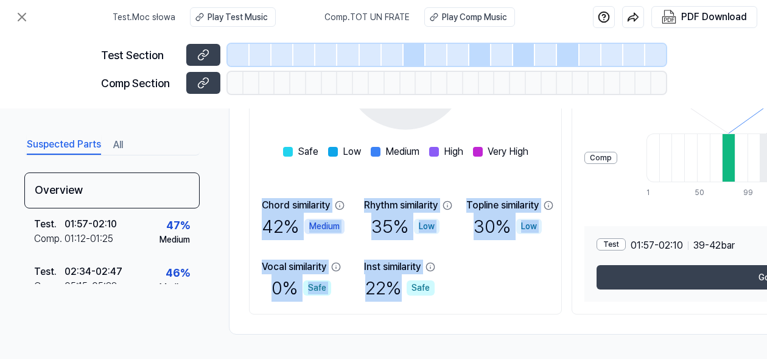
drag, startPoint x: 265, startPoint y: 200, endPoint x: 431, endPoint y: 292, distance: 189.5
click at [431, 292] on div "Chord similarity 42 % Medium Rhythm similarity 35 % Low Topline similarity 30 %…" at bounding box center [405, 250] width 287 height 104
copy div "Chord similarity 42 % Medium Rhythm similarity 35 % Low Topline similarity 30 %…"
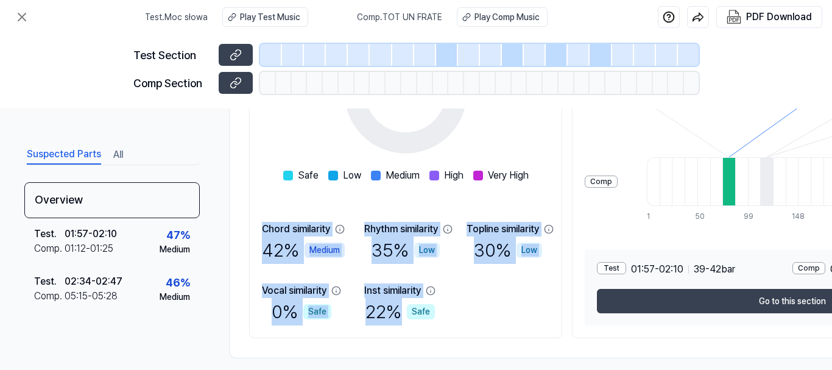
scroll to position [283, 0]
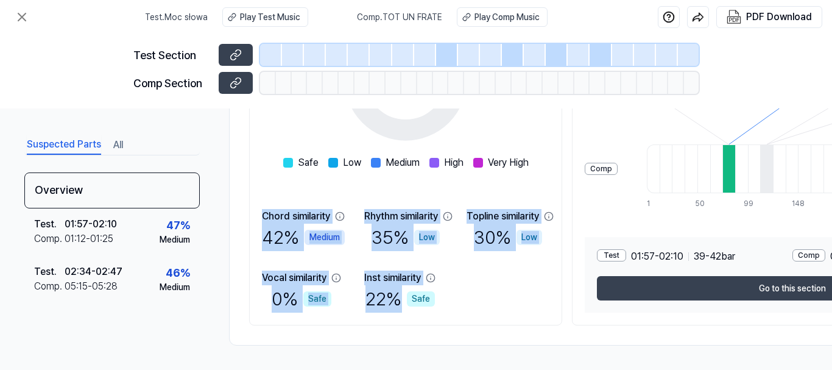
click at [549, 285] on div "Chord similarity 42 % Medium Rhythm similarity 35 % Low Topline similarity 30 %…" at bounding box center [405, 261] width 287 height 104
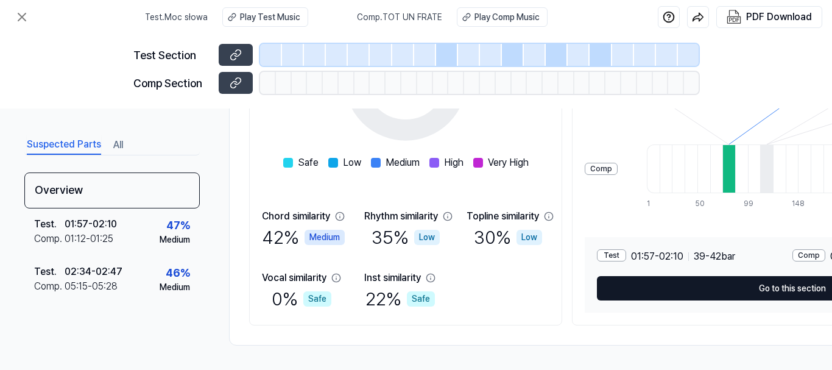
click at [762, 281] on button "Go to this section" at bounding box center [792, 288] width 391 height 24
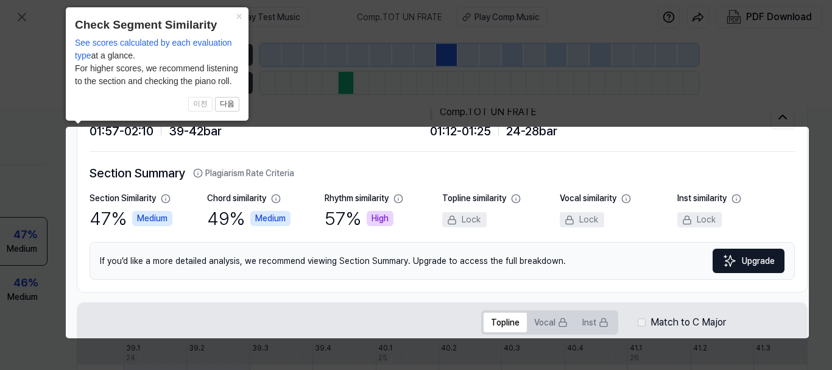
scroll to position [61, 157]
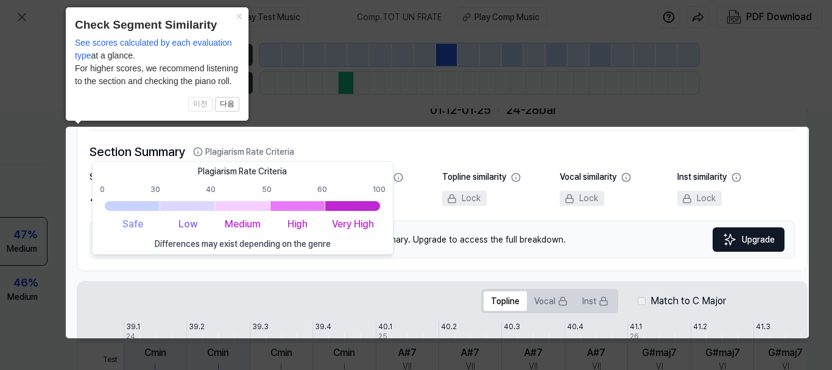
click at [270, 149] on button "Plagiarism Rate Criteria" at bounding box center [243, 152] width 101 height 13
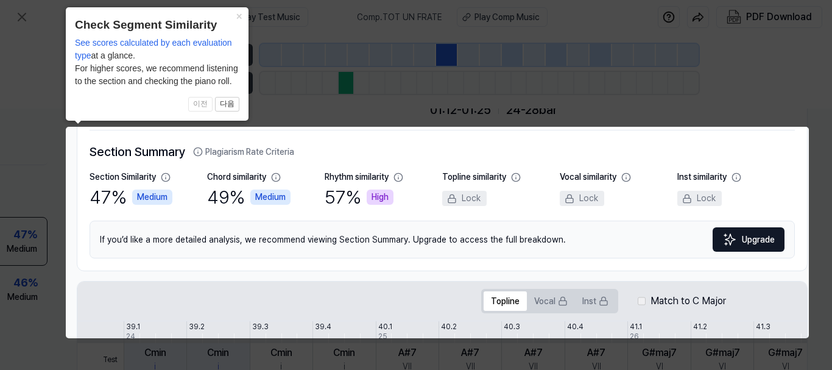
click at [272, 150] on button "Plagiarism Rate Criteria" at bounding box center [243, 152] width 101 height 13
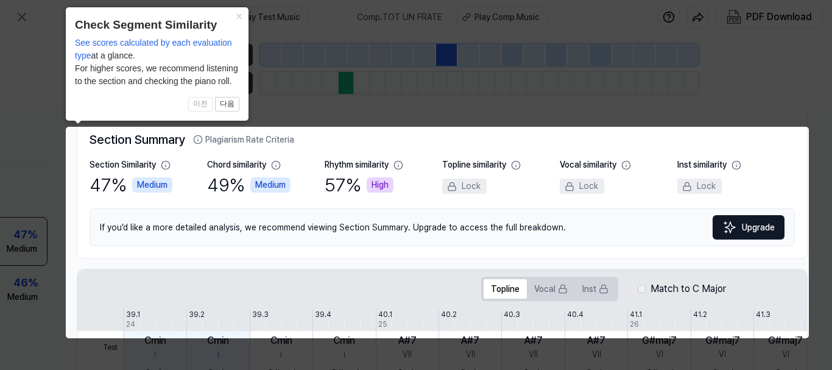
scroll to position [0, 157]
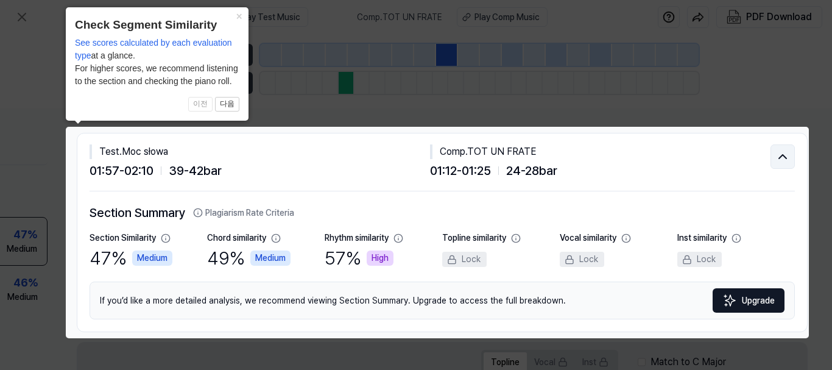
click at [762, 154] on icon at bounding box center [782, 156] width 15 height 15
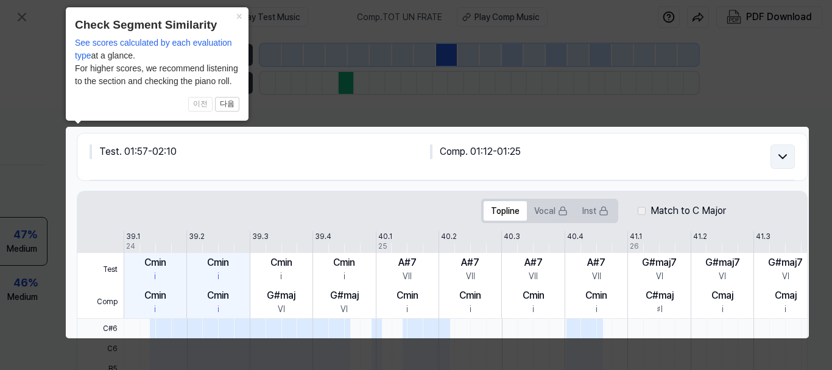
click at [762, 155] on icon at bounding box center [782, 156] width 15 height 15
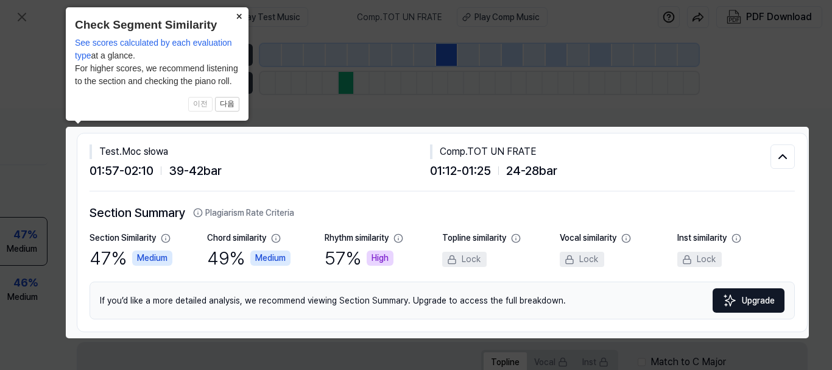
click at [236, 15] on button "×" at bounding box center [238, 15] width 19 height 17
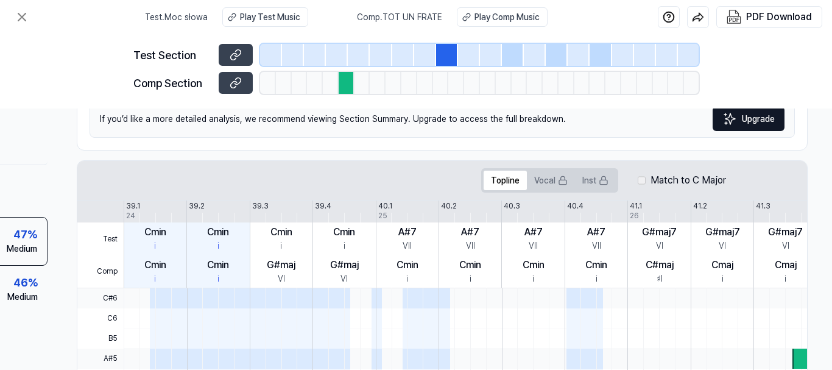
scroll to position [166, 157]
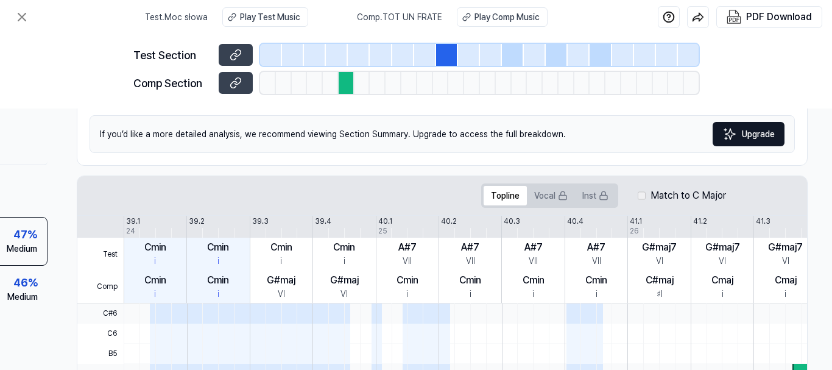
click at [322, 149] on div "If you’d like a more detailed analysis, we recommend viewing Section Summary. U…" at bounding box center [442, 134] width 705 height 38
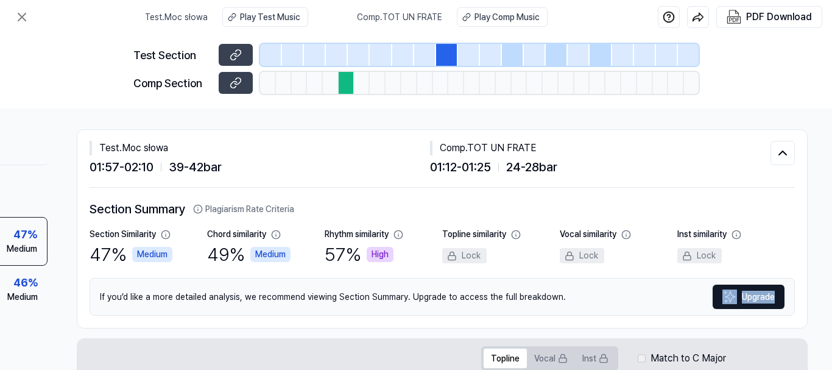
scroll to position [0, 157]
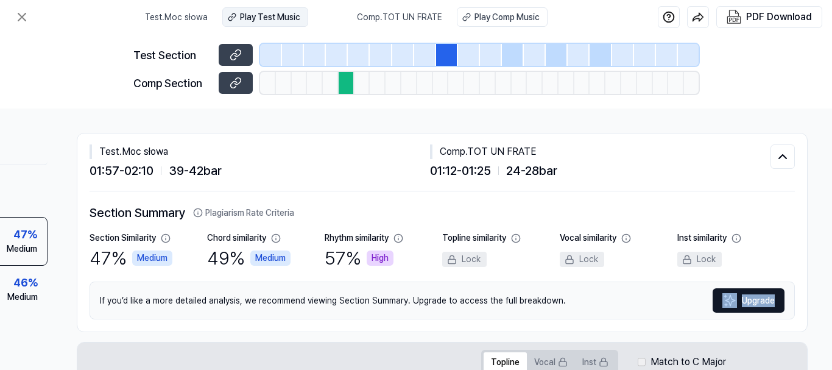
click at [282, 16] on div "Play Test Music" at bounding box center [270, 17] width 60 height 13
click at [503, 16] on div "Play Comp Music" at bounding box center [506, 17] width 65 height 13
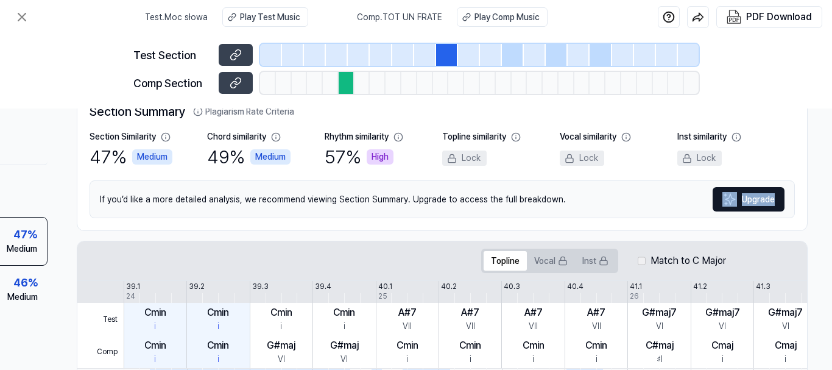
scroll to position [122, 157]
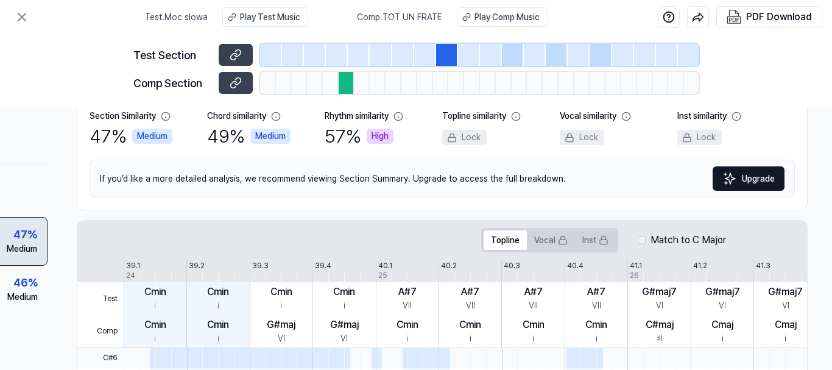
click at [14, 241] on div "47 %" at bounding box center [25, 234] width 24 height 16
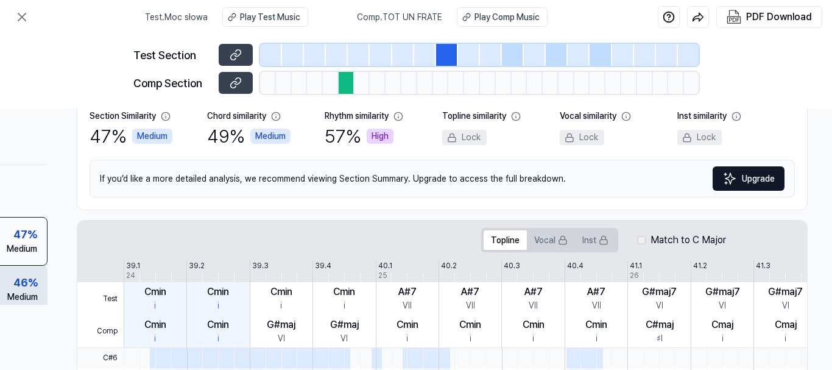
click at [18, 286] on div "46 %" at bounding box center [25, 282] width 24 height 16
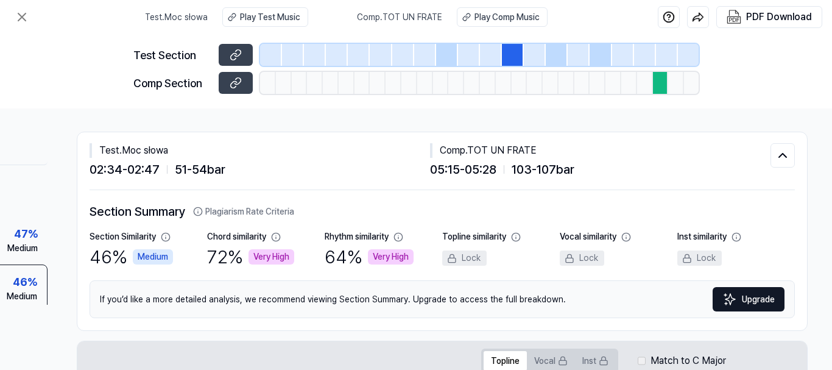
scroll to position [0, 157]
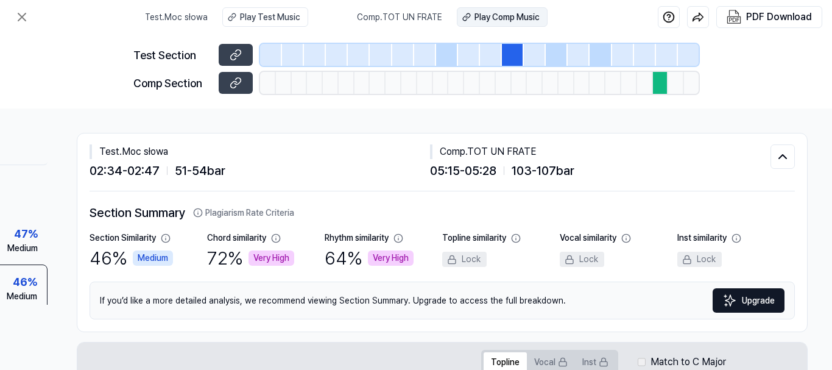
click at [493, 16] on div "Play Comp Music" at bounding box center [506, 17] width 65 height 13
click at [482, 15] on div "Play Comp Music" at bounding box center [506, 17] width 65 height 13
